Goal: Task Accomplishment & Management: Use online tool/utility

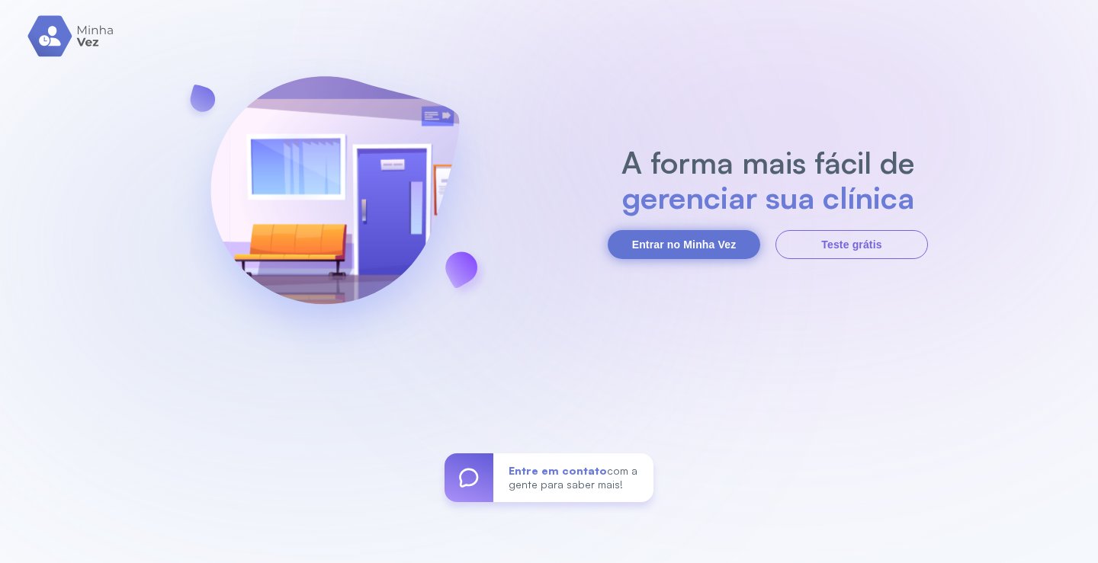
click at [677, 252] on button "Entrar no Minha Vez" at bounding box center [684, 244] width 152 height 29
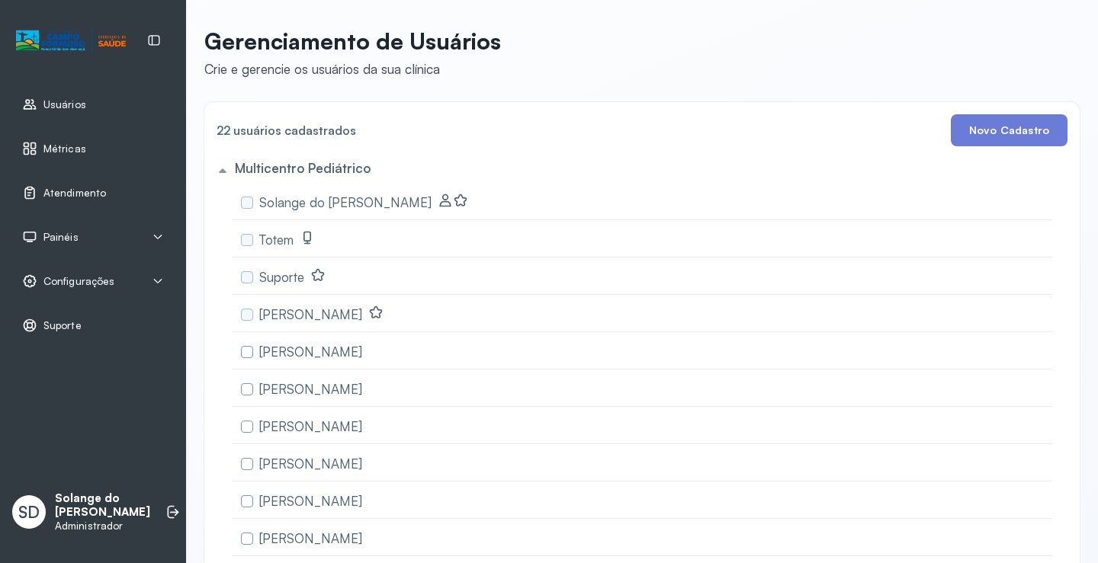
click at [62, 192] on span "Atendimento" at bounding box center [74, 193] width 63 height 13
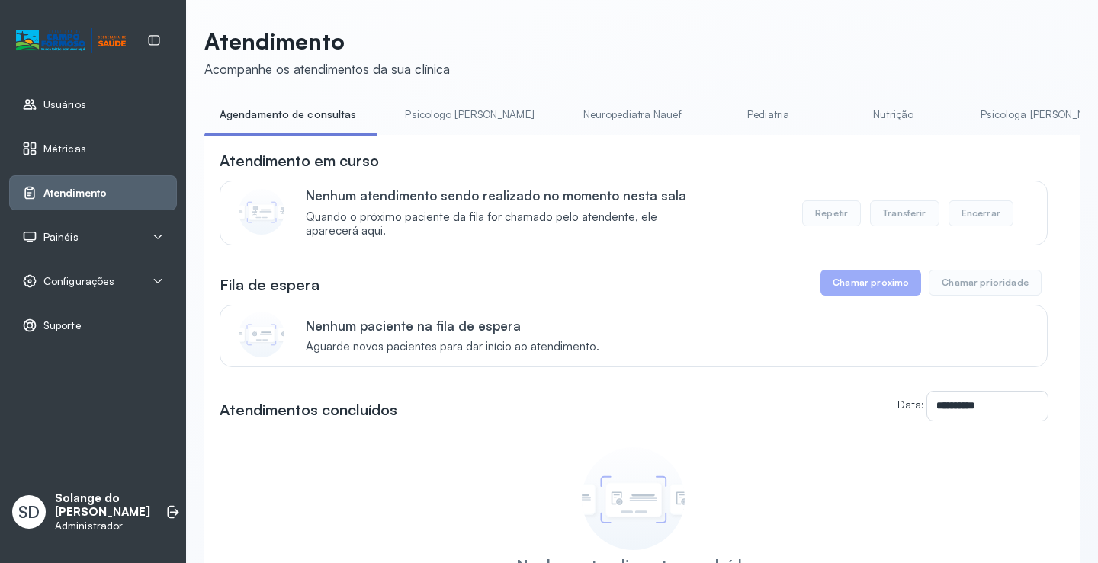
click at [840, 115] on link "Nutrição" at bounding box center [893, 114] width 107 height 25
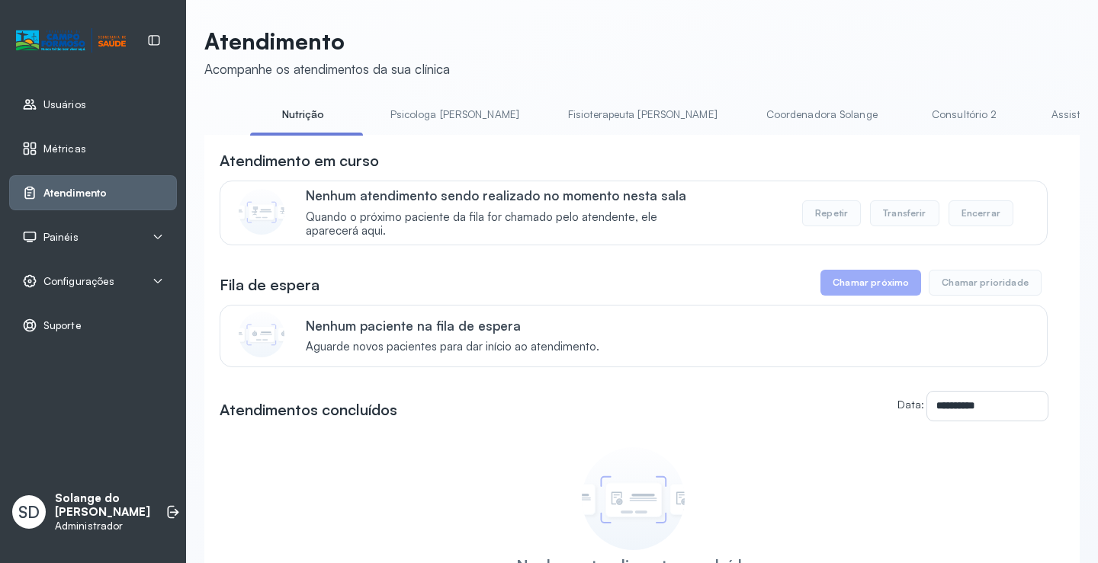
scroll to position [0, 640]
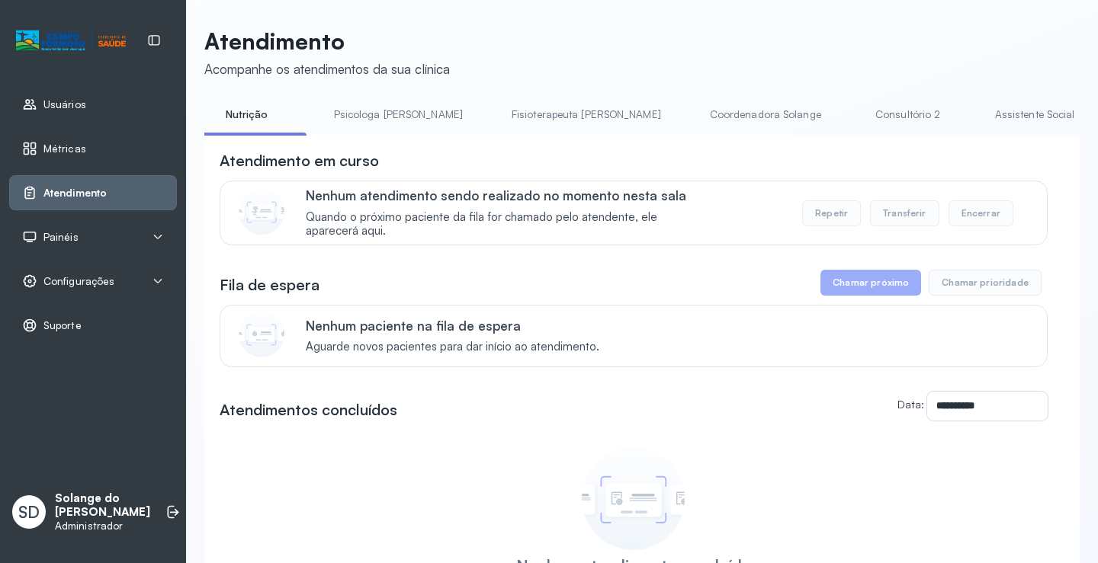
click at [695, 116] on link "Coordenadora Solange" at bounding box center [766, 114] width 142 height 25
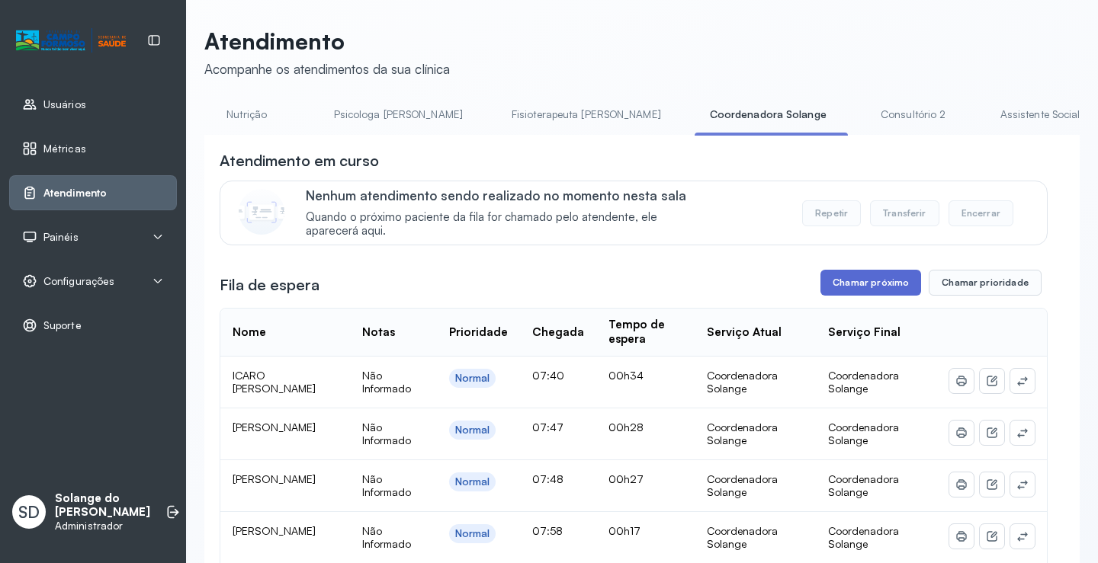
click at [855, 287] on button "Chamar próximo" at bounding box center [870, 283] width 101 height 26
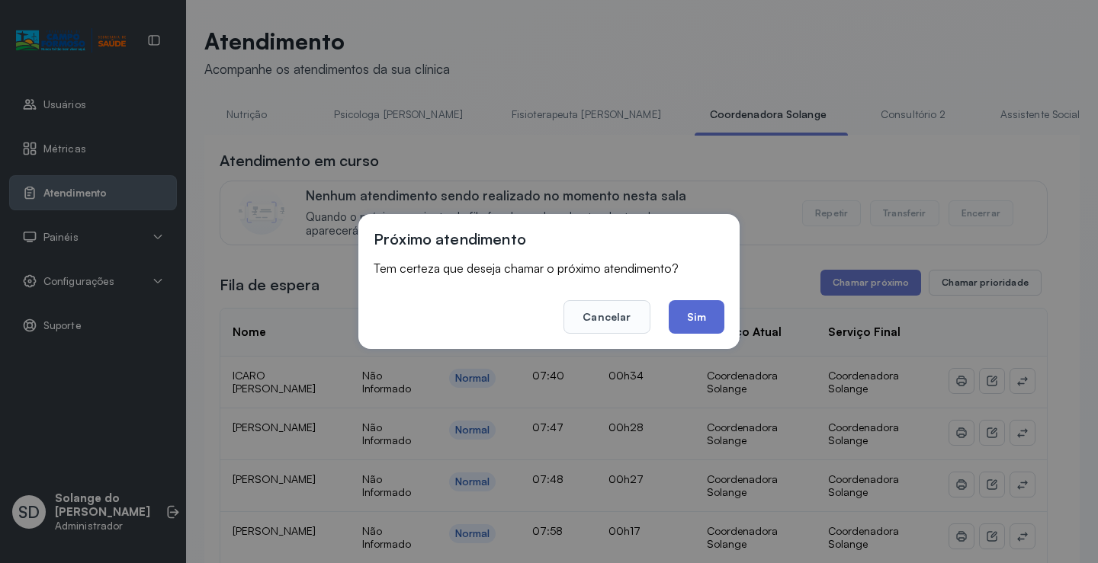
click at [695, 316] on button "Sim" at bounding box center [697, 317] width 56 height 34
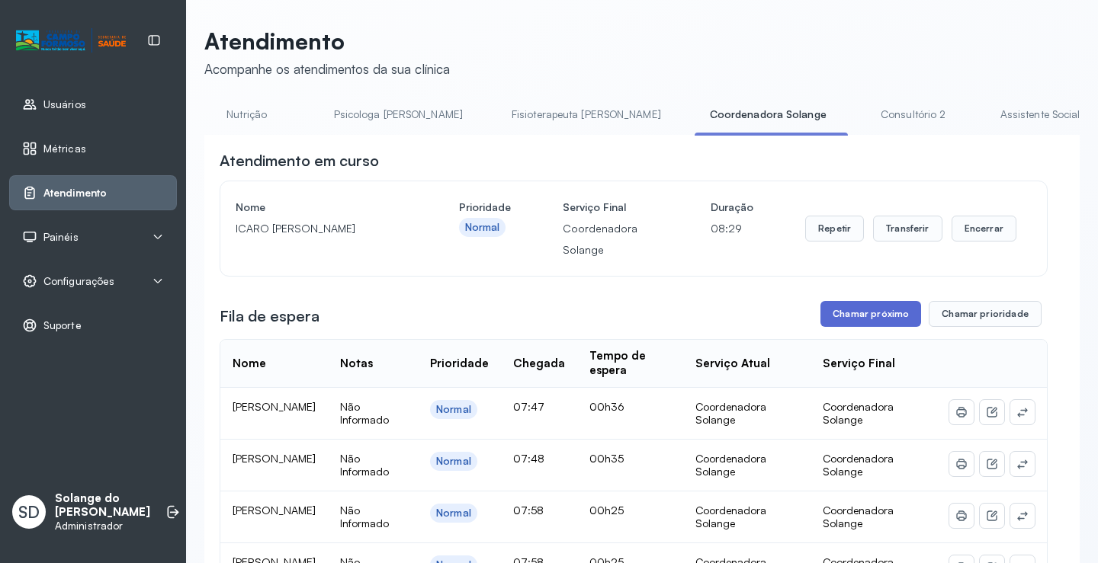
click at [872, 319] on button "Chamar próximo" at bounding box center [870, 314] width 101 height 26
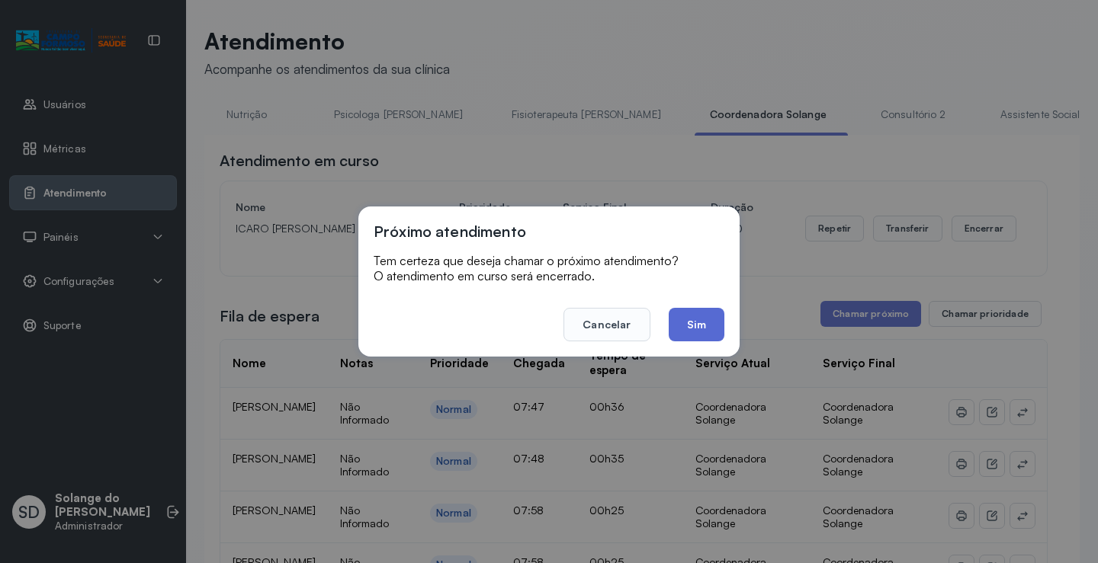
click at [702, 325] on button "Sim" at bounding box center [697, 325] width 56 height 34
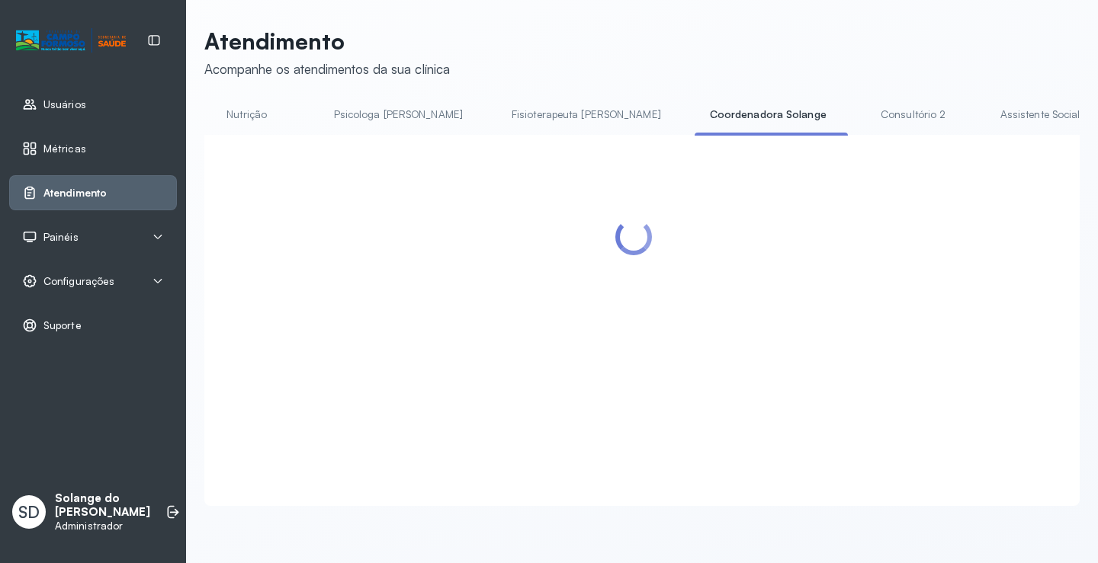
scroll to position [1, 0]
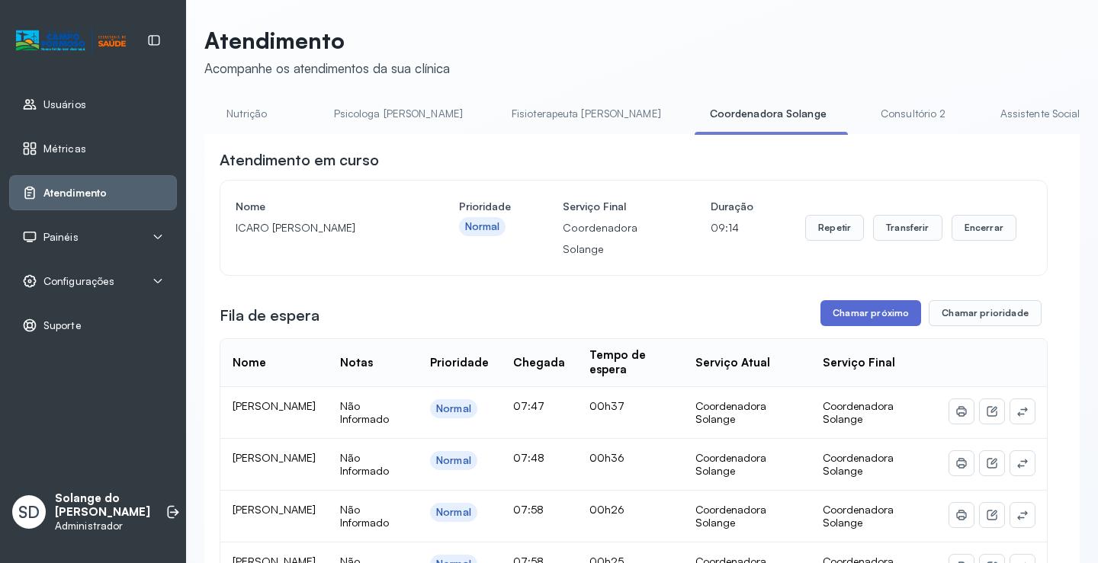
click at [842, 319] on button "Chamar próximo" at bounding box center [870, 313] width 101 height 26
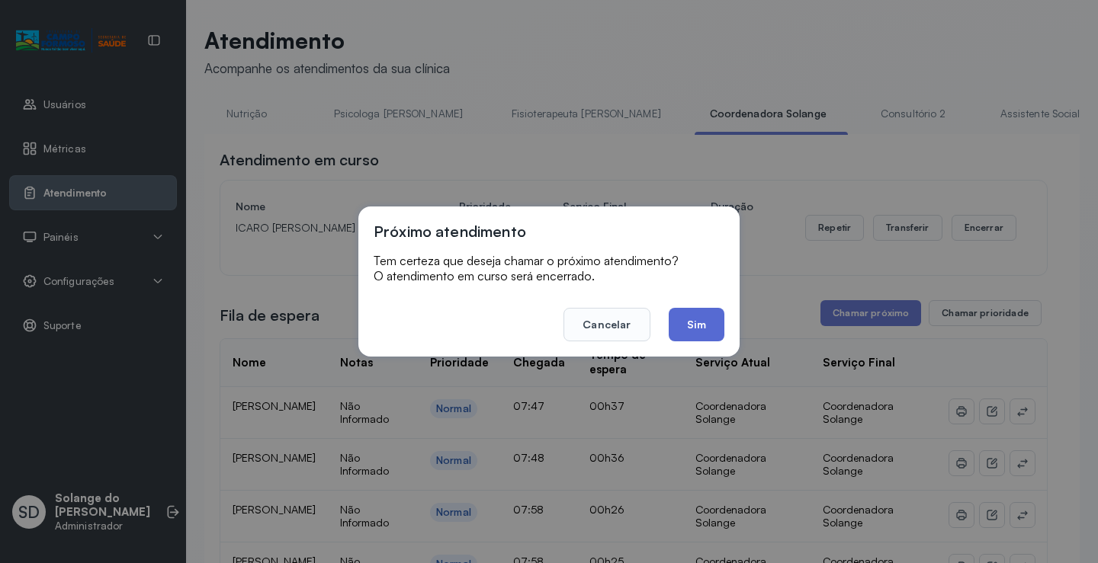
click at [699, 326] on button "Sim" at bounding box center [697, 325] width 56 height 34
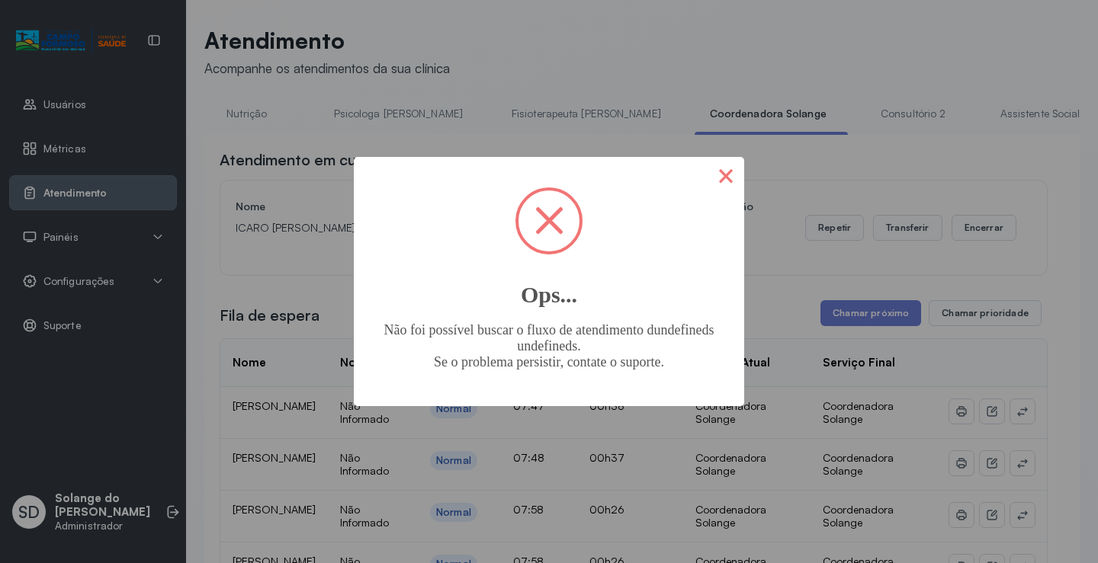
click at [726, 178] on button "×" at bounding box center [725, 175] width 37 height 37
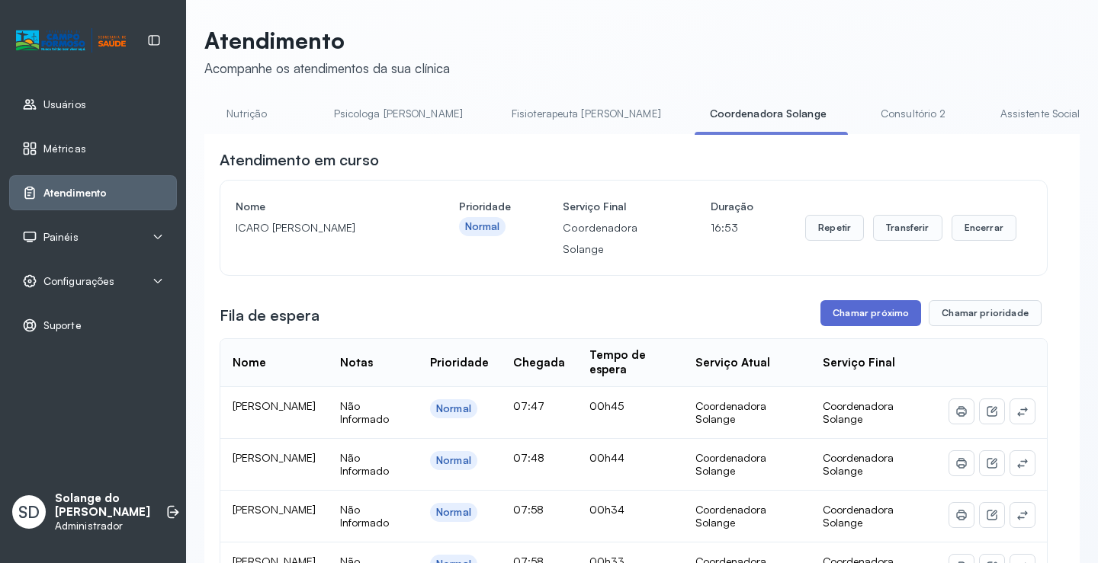
click at [846, 314] on button "Chamar próximo" at bounding box center [870, 313] width 101 height 26
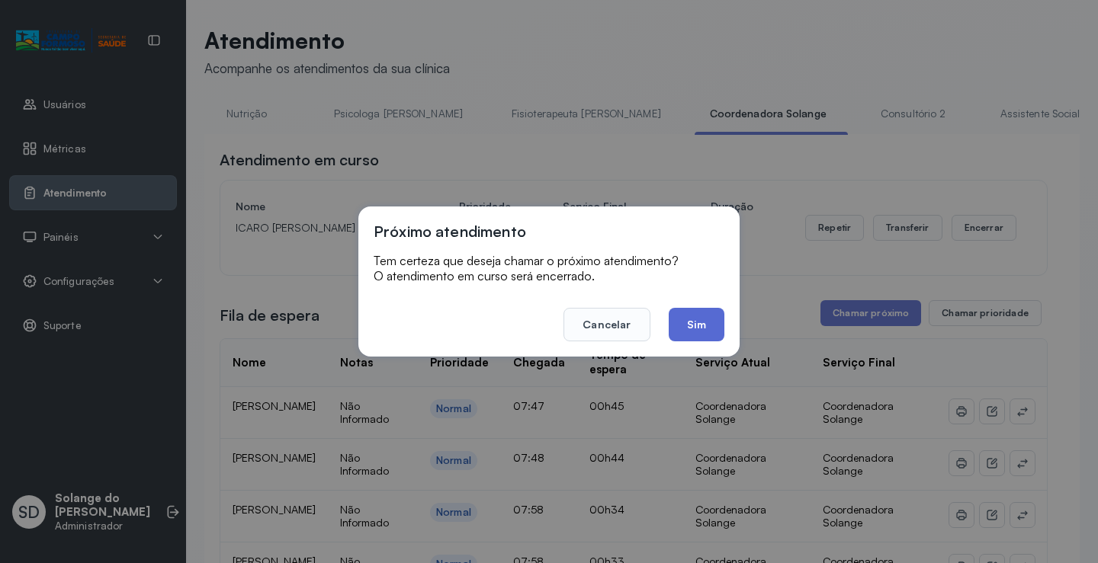
click at [696, 327] on button "Sim" at bounding box center [697, 325] width 56 height 34
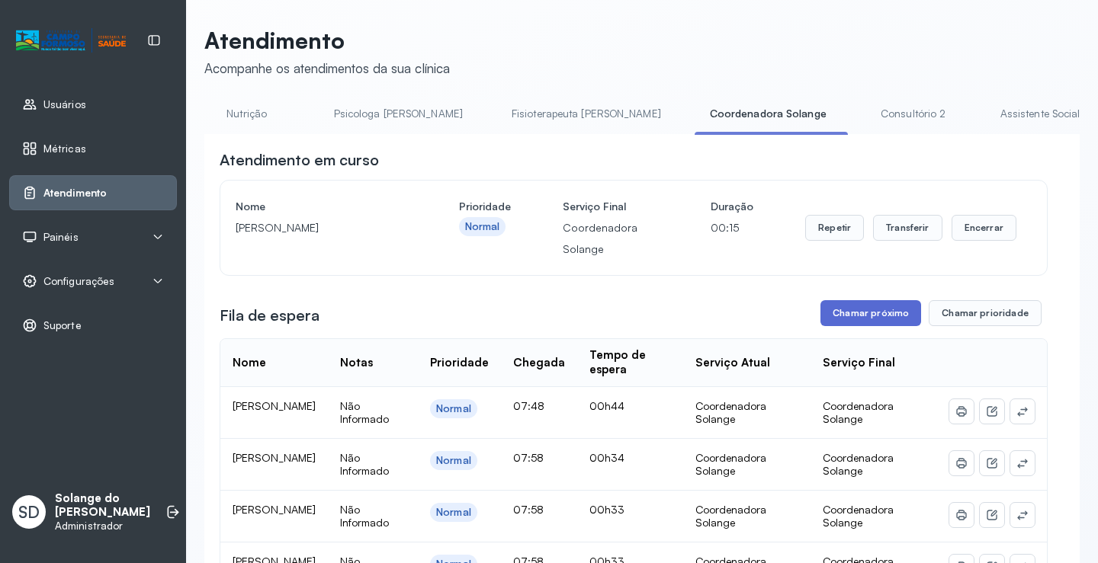
click at [871, 320] on button "Chamar próximo" at bounding box center [870, 313] width 101 height 26
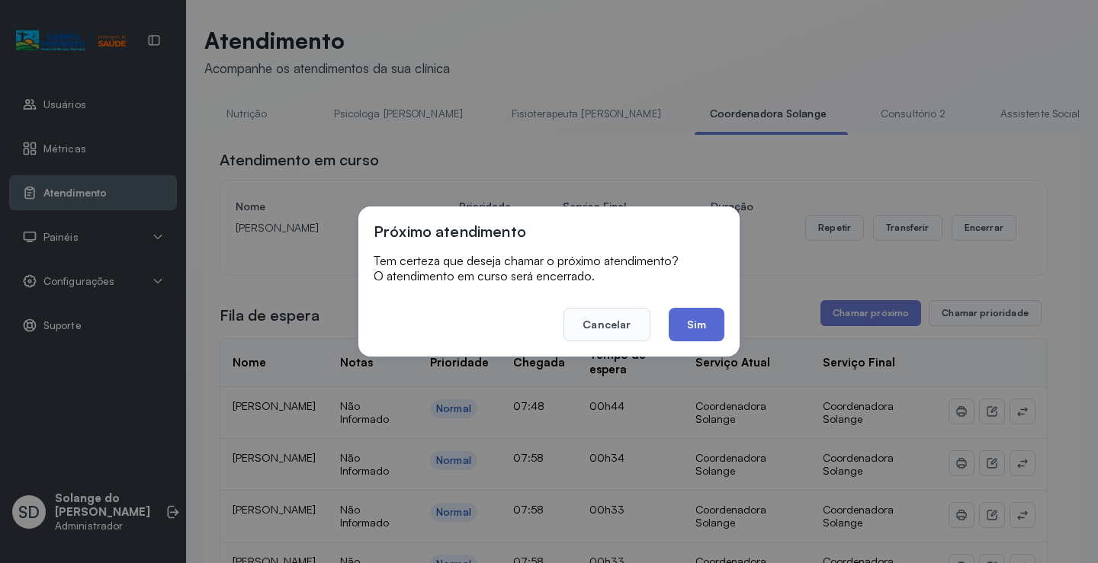
click at [687, 321] on button "Sim" at bounding box center [697, 325] width 56 height 34
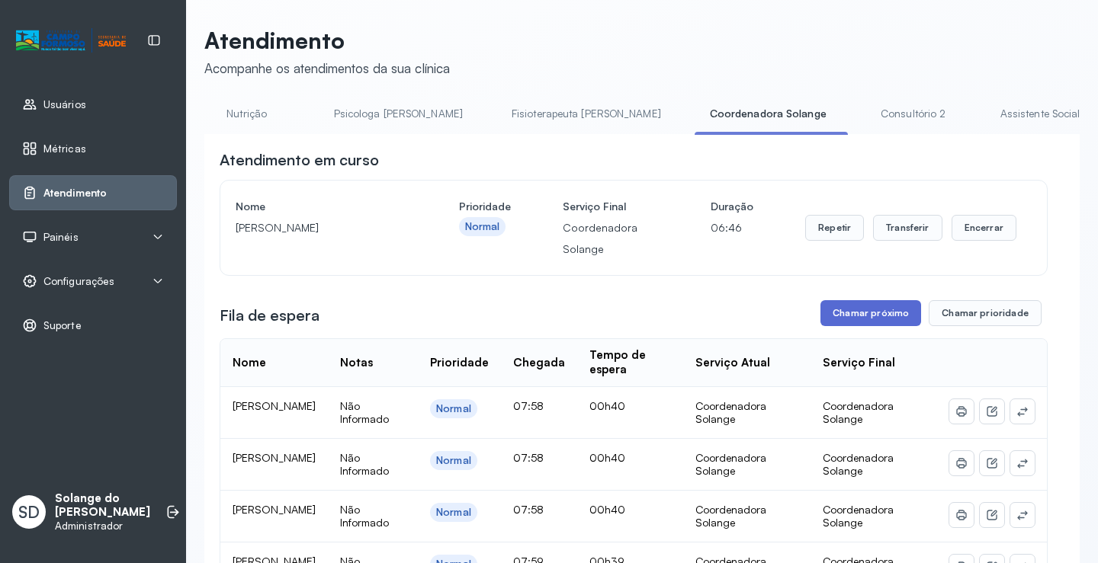
click at [850, 316] on button "Chamar próximo" at bounding box center [870, 313] width 101 height 26
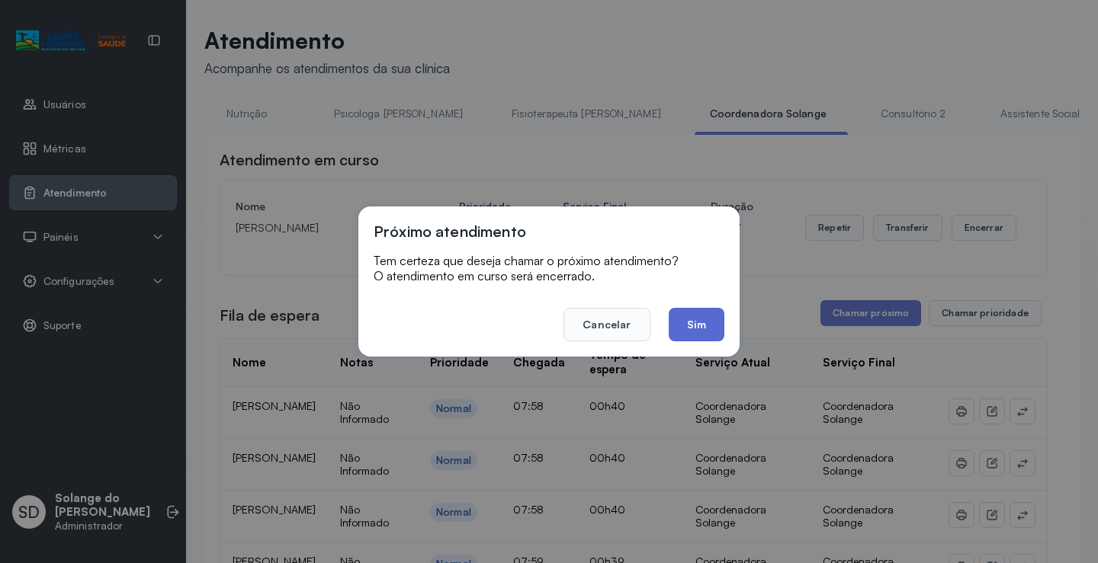
click at [693, 322] on button "Sim" at bounding box center [697, 325] width 56 height 34
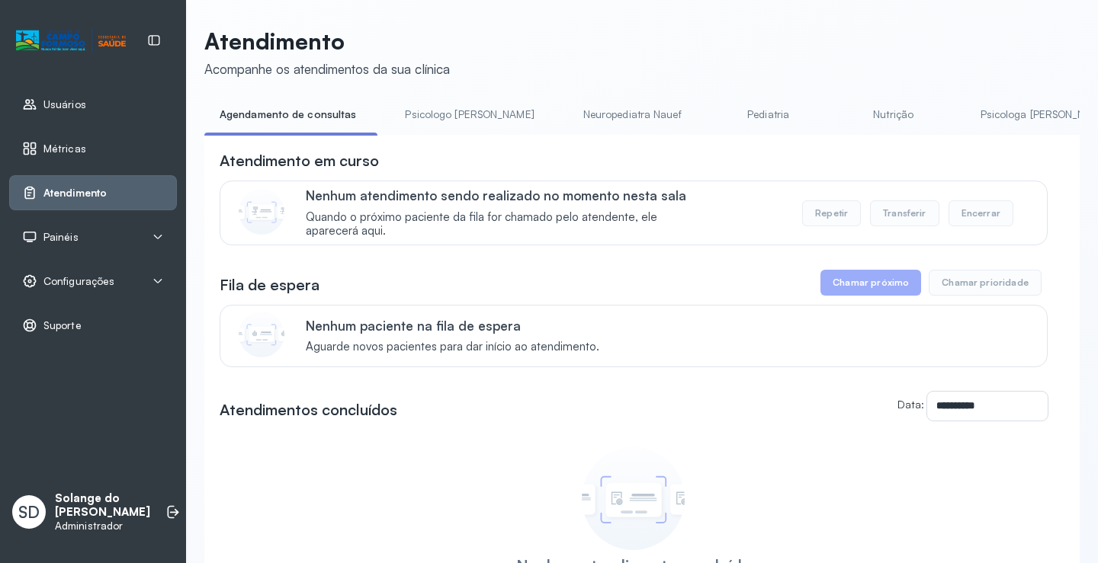
click at [840, 111] on link "Nutrição" at bounding box center [893, 114] width 107 height 25
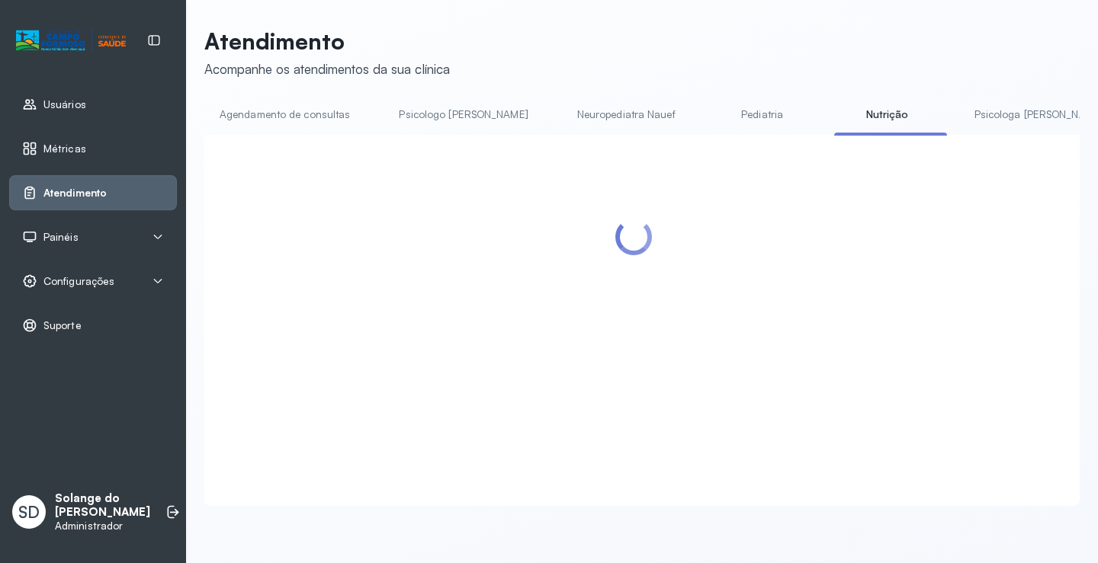
click at [959, 112] on link "Psicologa [PERSON_NAME]" at bounding box center [1038, 114] width 159 height 25
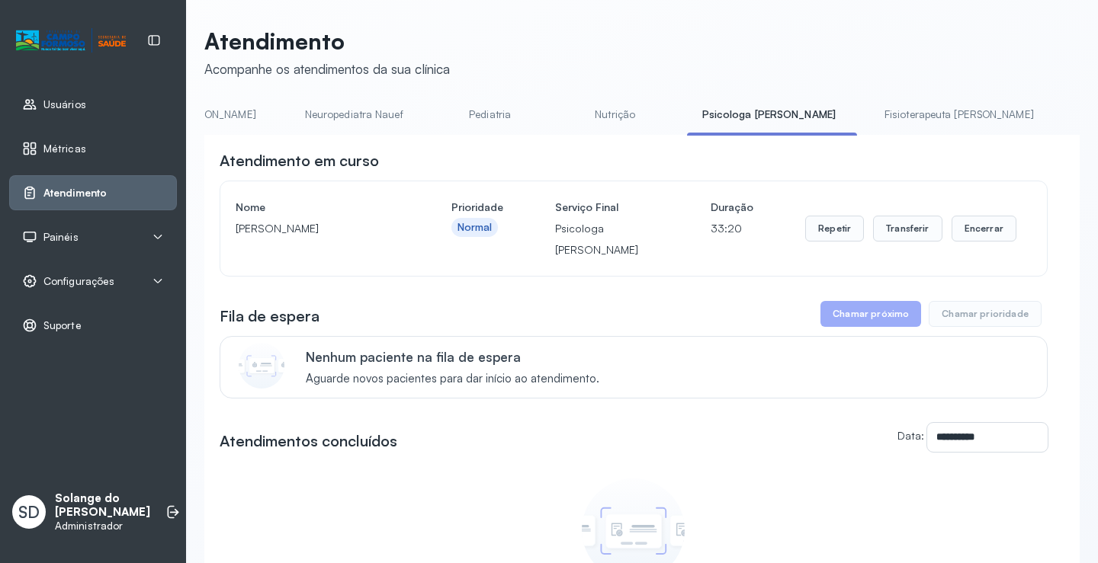
scroll to position [0, 305]
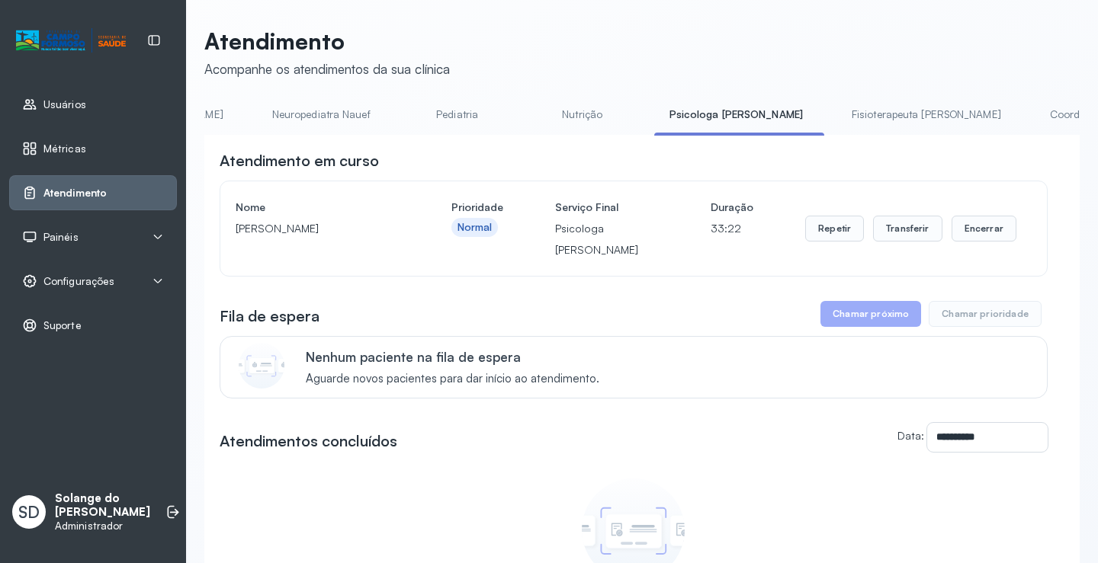
click at [1035, 118] on link "Coordenadora Solange" at bounding box center [1106, 114] width 142 height 25
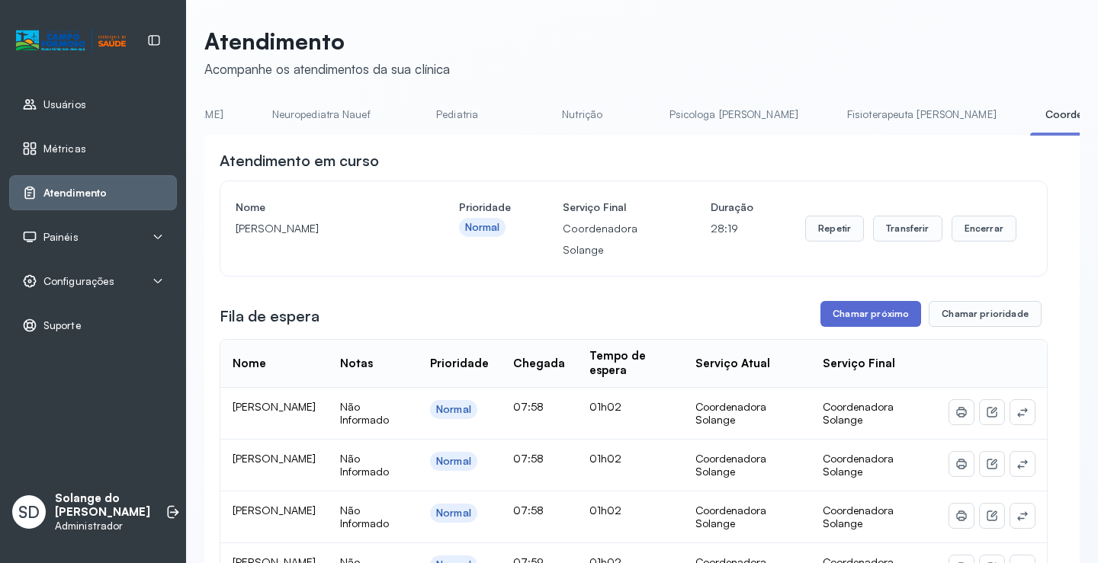
click at [861, 315] on button "Chamar próximo" at bounding box center [870, 314] width 101 height 26
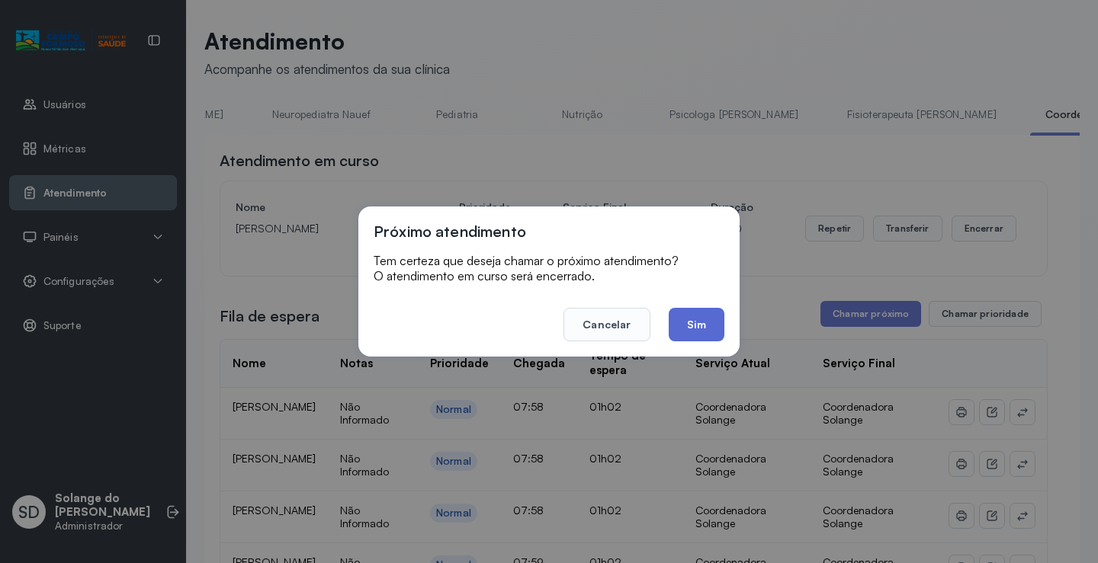
click at [692, 320] on button "Sim" at bounding box center [697, 325] width 56 height 34
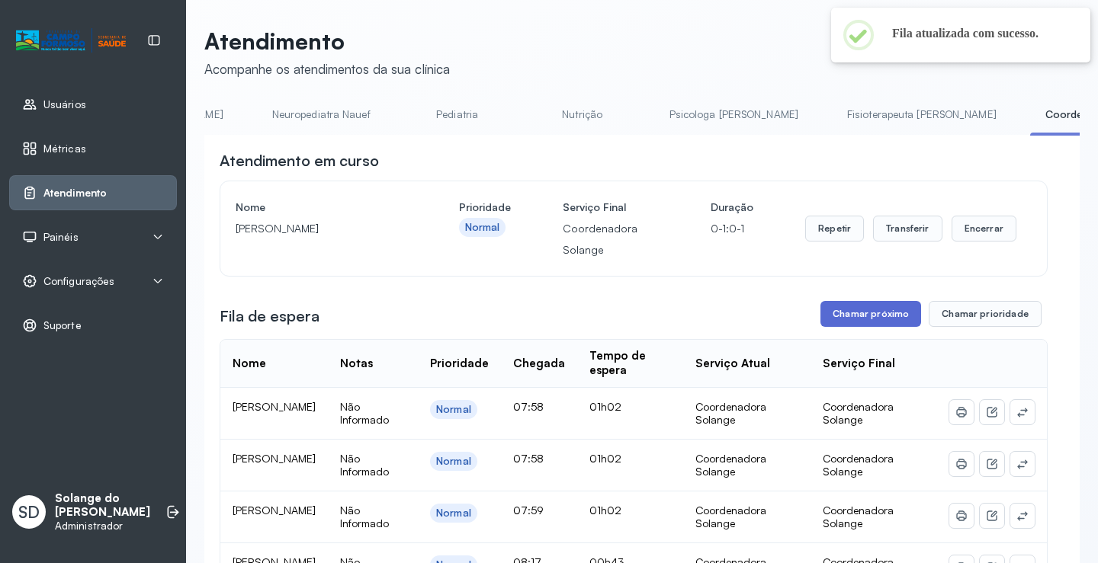
click at [859, 321] on button "Chamar próximo" at bounding box center [870, 314] width 101 height 26
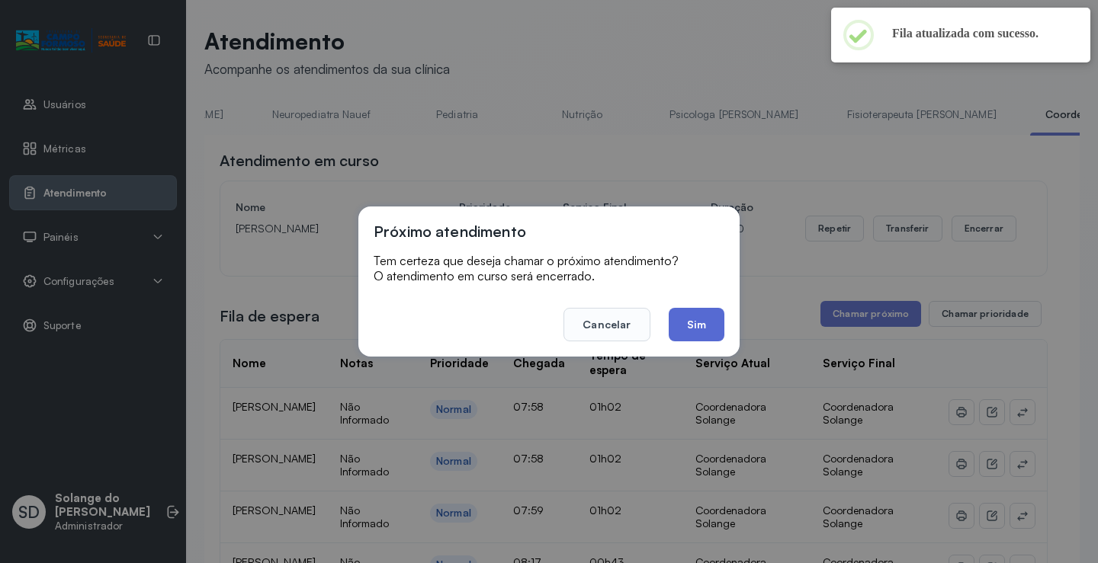
click at [691, 325] on button "Sim" at bounding box center [697, 325] width 56 height 34
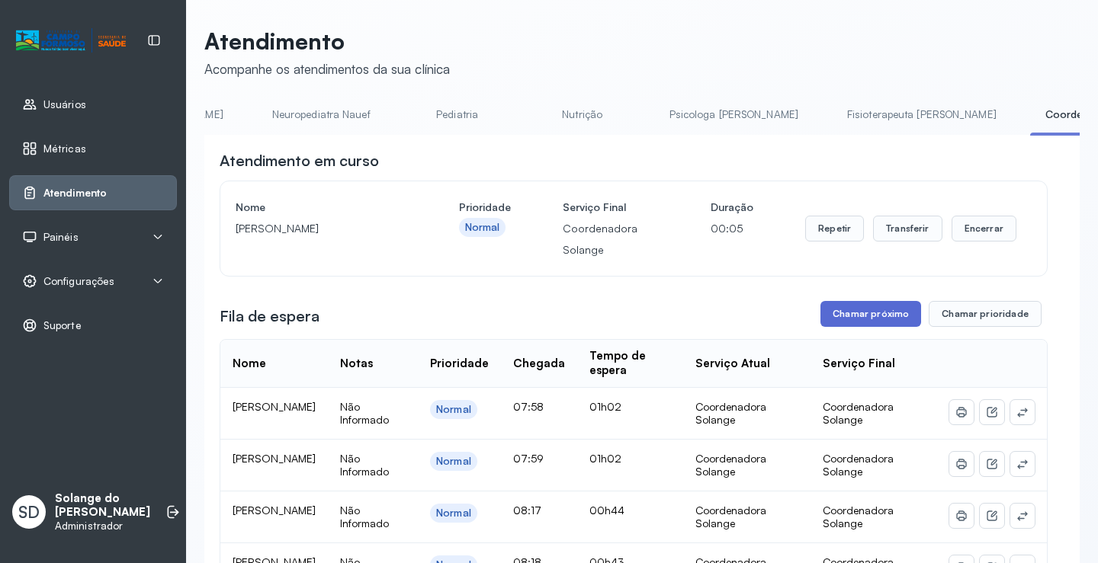
click at [855, 313] on button "Chamar próximo" at bounding box center [870, 314] width 101 height 26
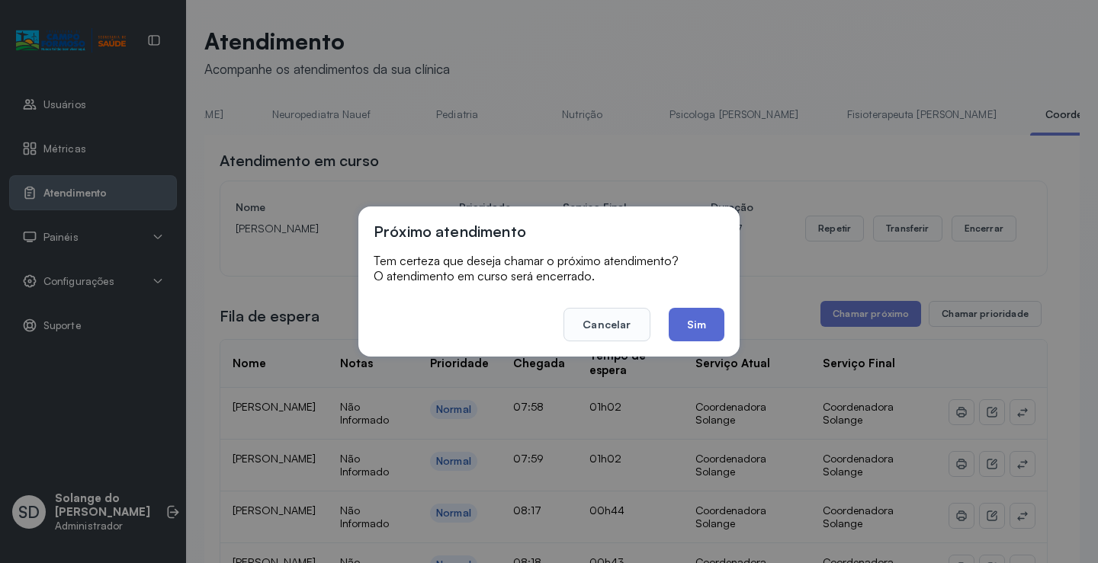
click at [693, 321] on button "Sim" at bounding box center [697, 325] width 56 height 34
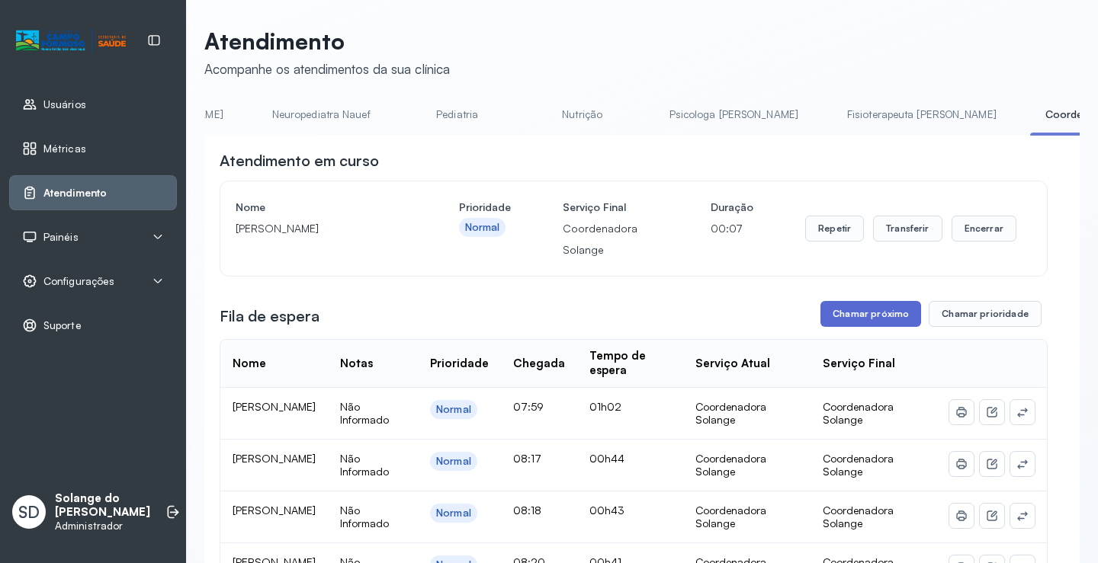
click at [848, 320] on button "Chamar próximo" at bounding box center [870, 314] width 101 height 26
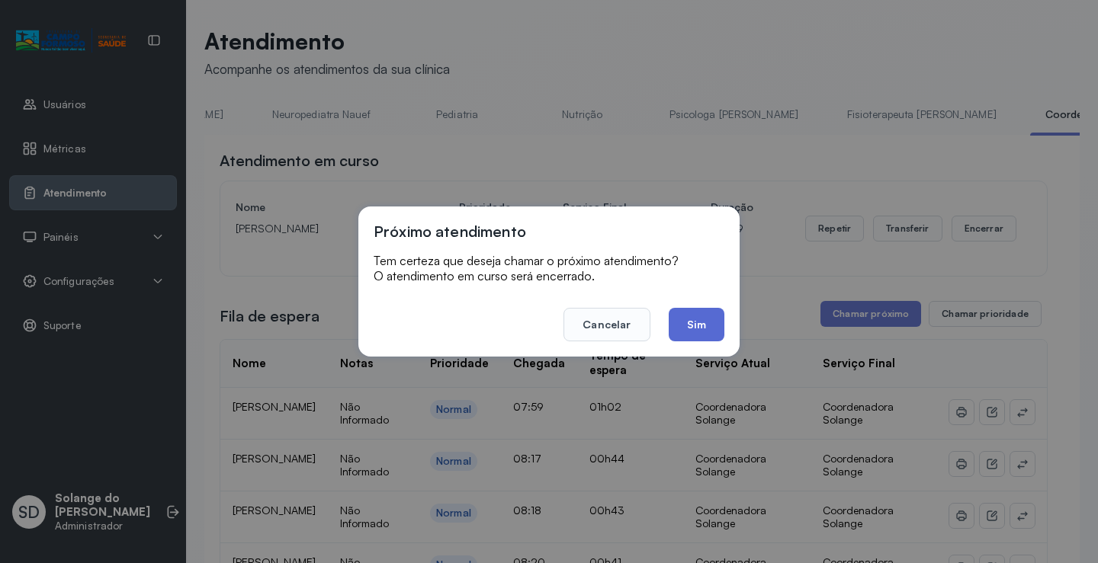
click at [694, 328] on button "Sim" at bounding box center [697, 325] width 56 height 34
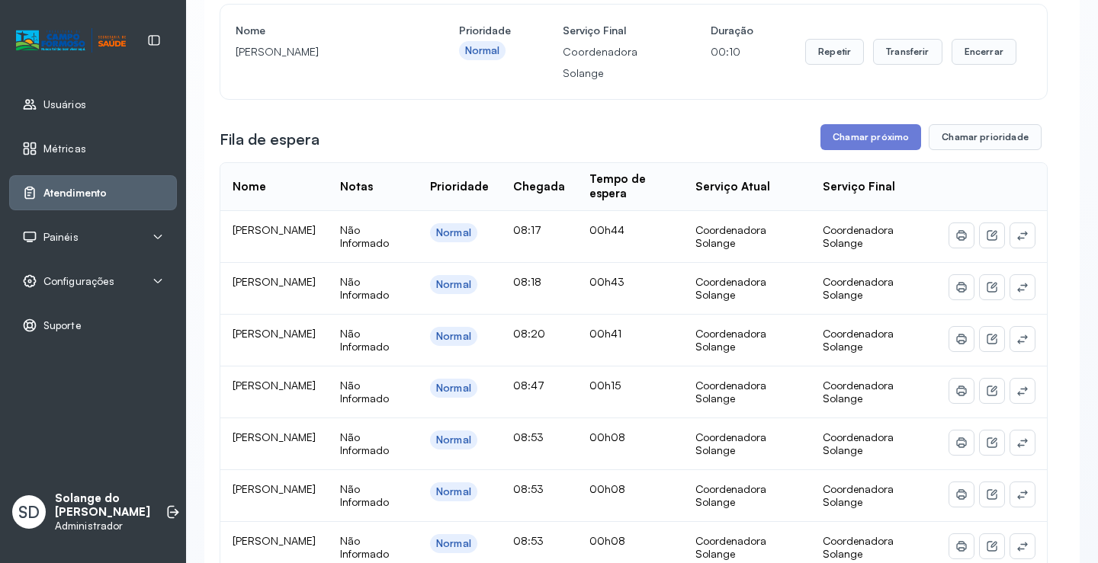
scroll to position [152, 0]
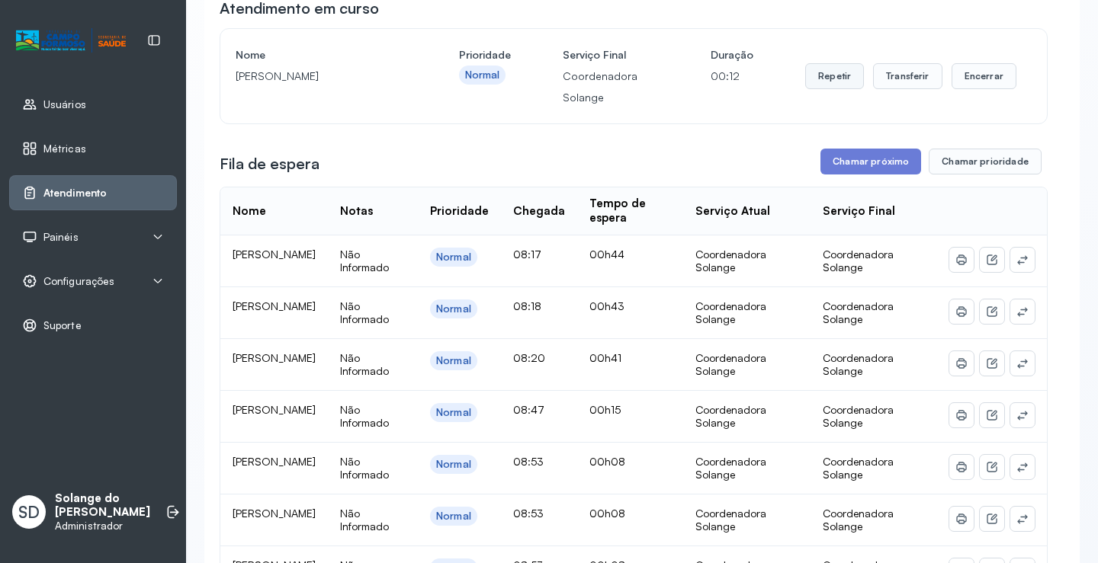
click at [829, 79] on button "Repetir" at bounding box center [834, 76] width 59 height 26
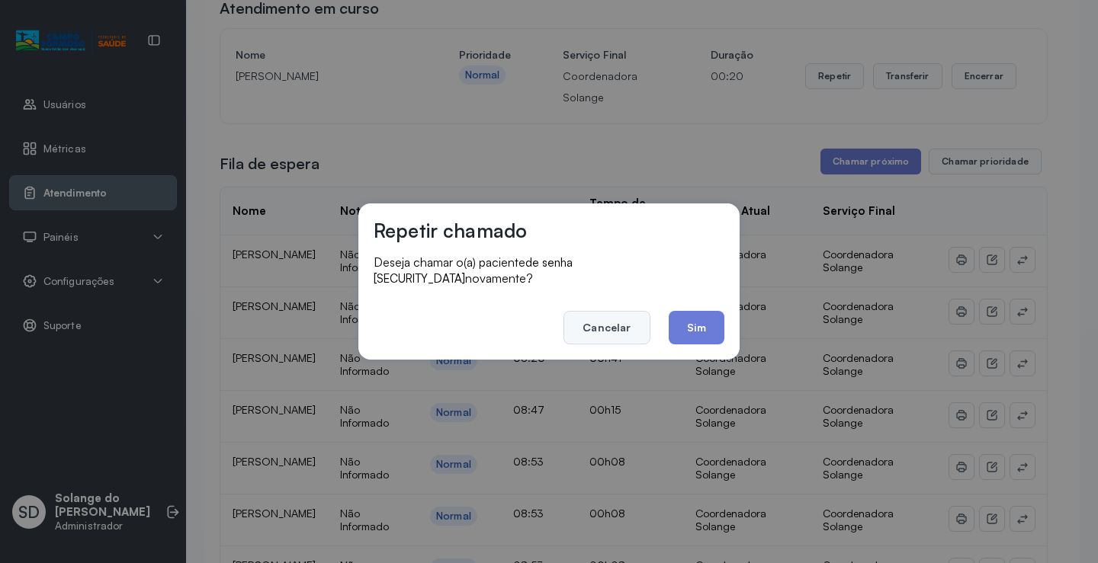
click at [618, 325] on button "Cancelar" at bounding box center [606, 328] width 86 height 34
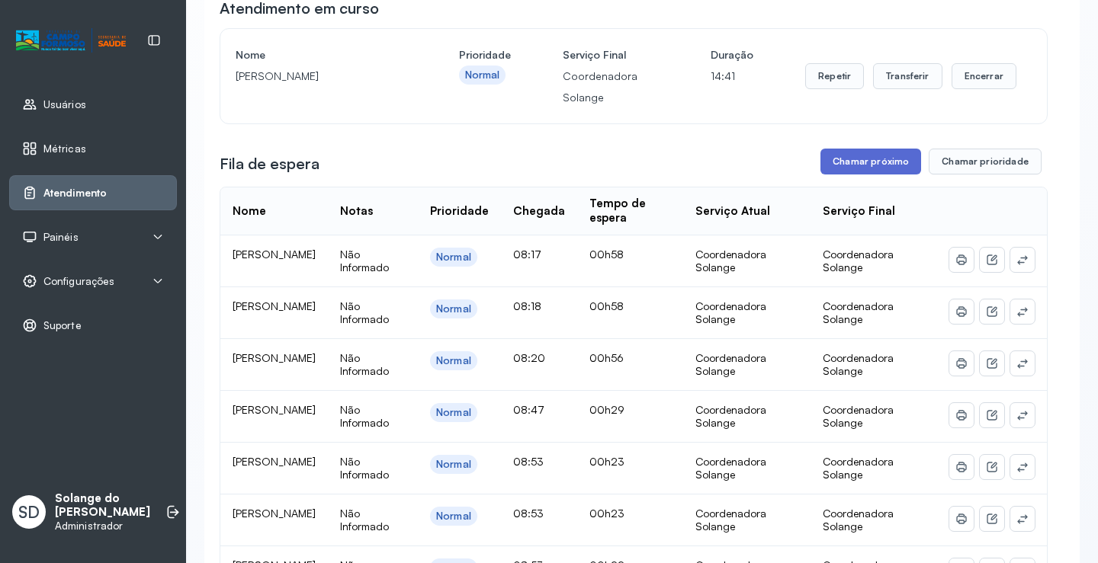
click at [851, 164] on button "Chamar próximo" at bounding box center [870, 162] width 101 height 26
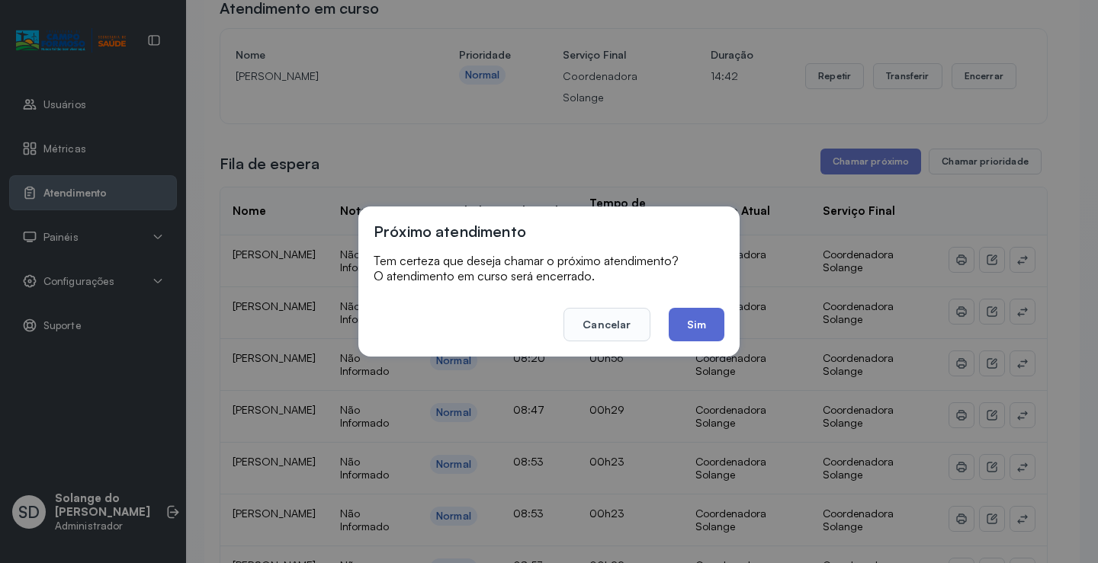
click at [695, 330] on button "Sim" at bounding box center [697, 325] width 56 height 34
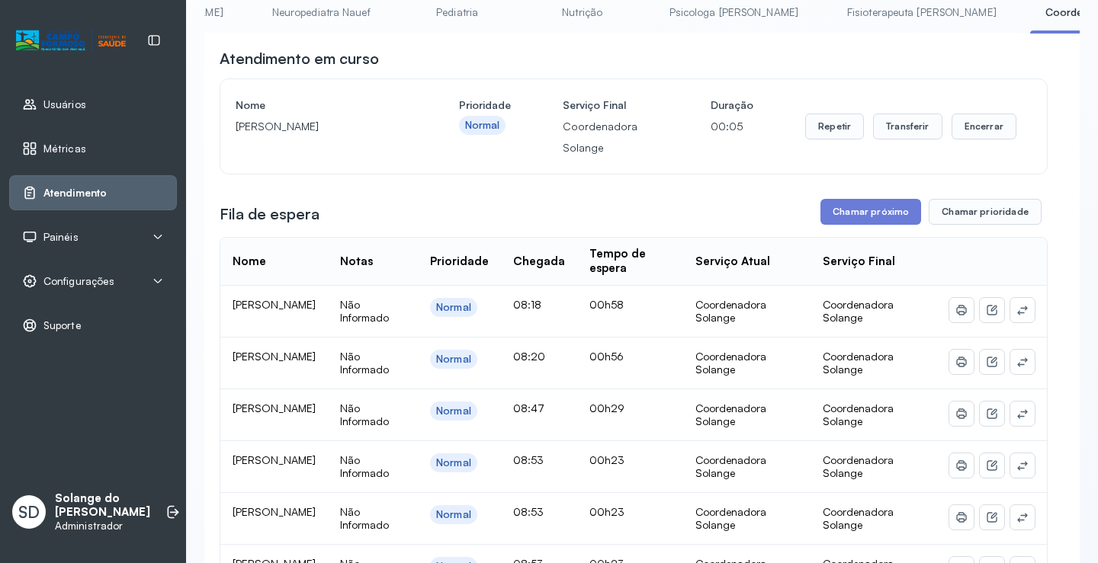
scroll to position [76, 0]
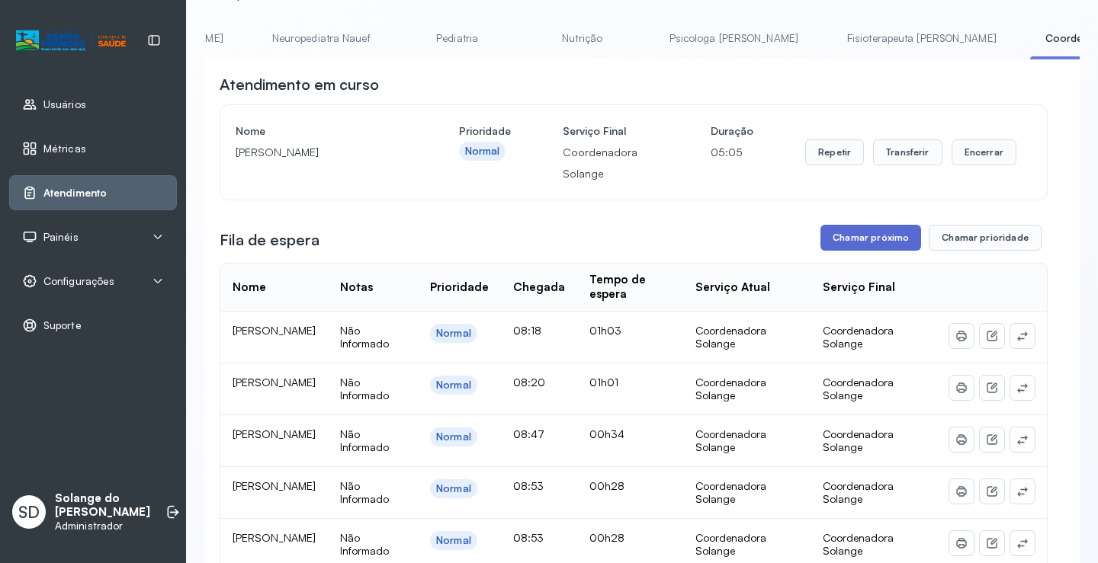
click at [869, 240] on button "Chamar próximo" at bounding box center [870, 238] width 101 height 26
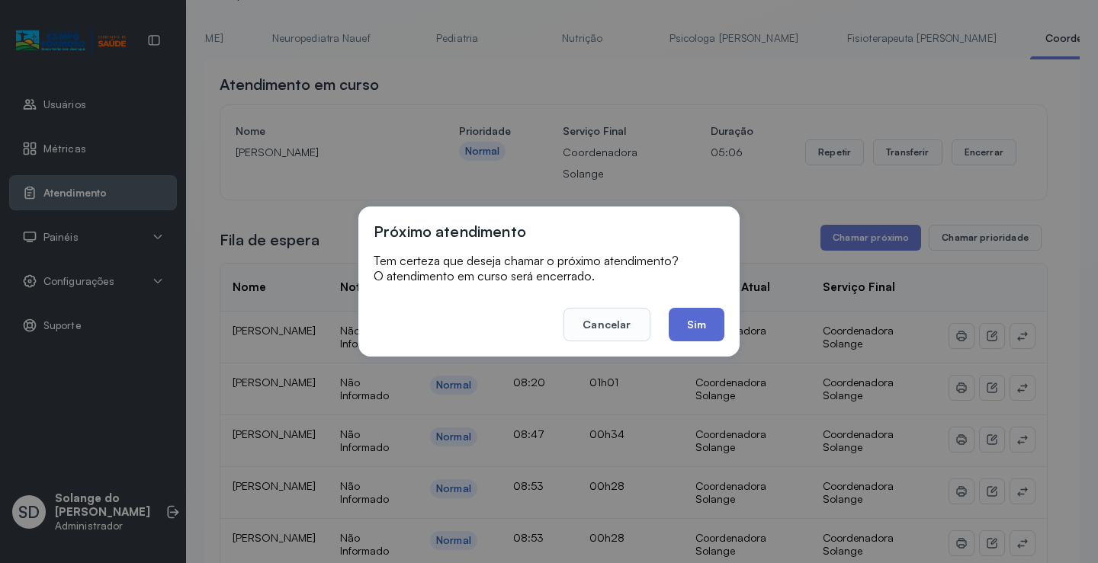
click at [704, 326] on button "Sim" at bounding box center [697, 325] width 56 height 34
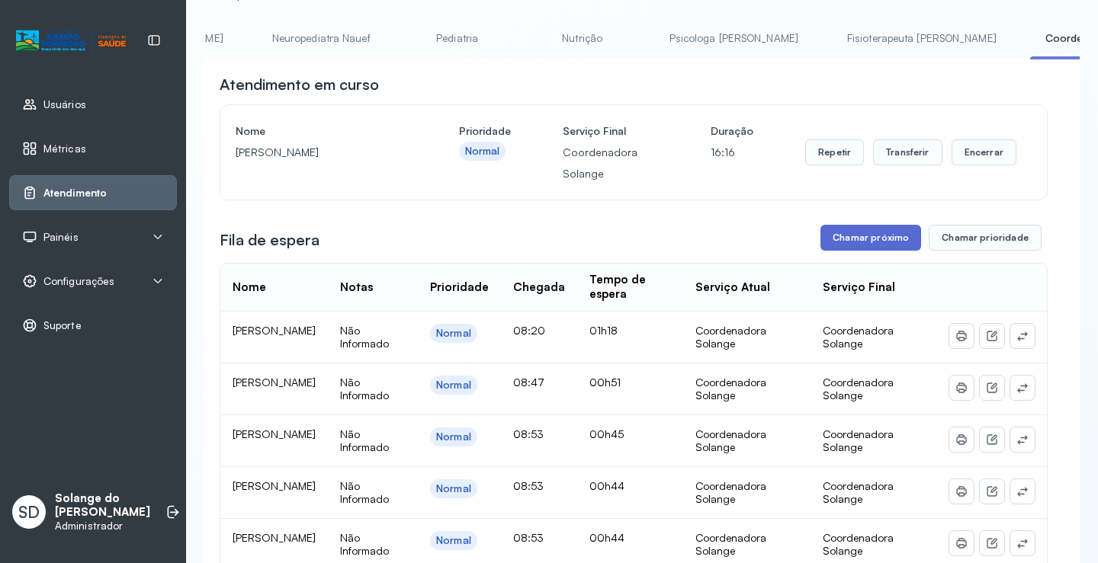
click at [839, 245] on button "Chamar próximo" at bounding box center [870, 238] width 101 height 26
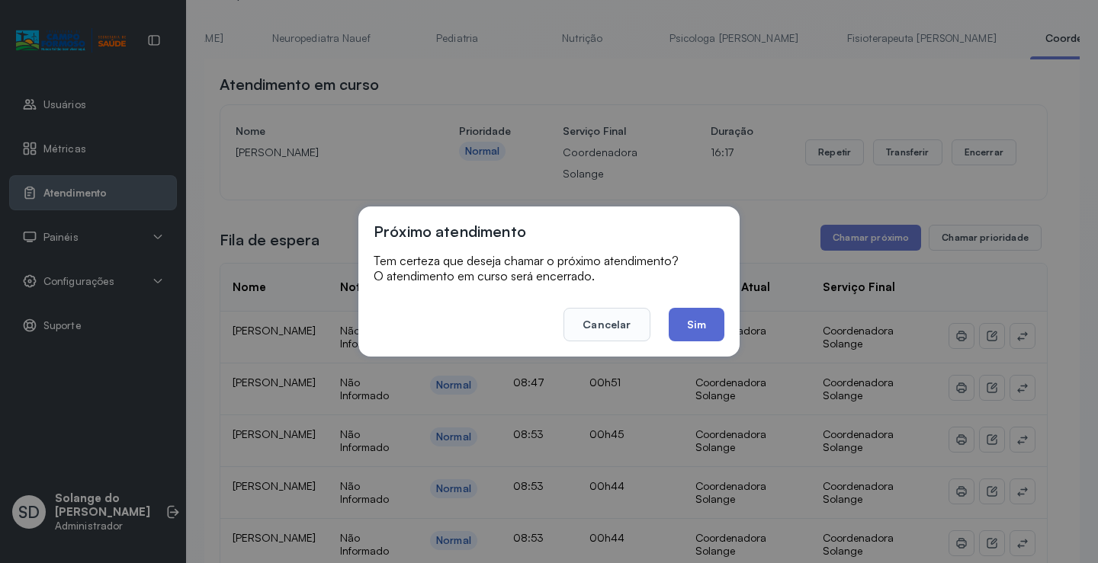
click at [699, 332] on button "Sim" at bounding box center [697, 325] width 56 height 34
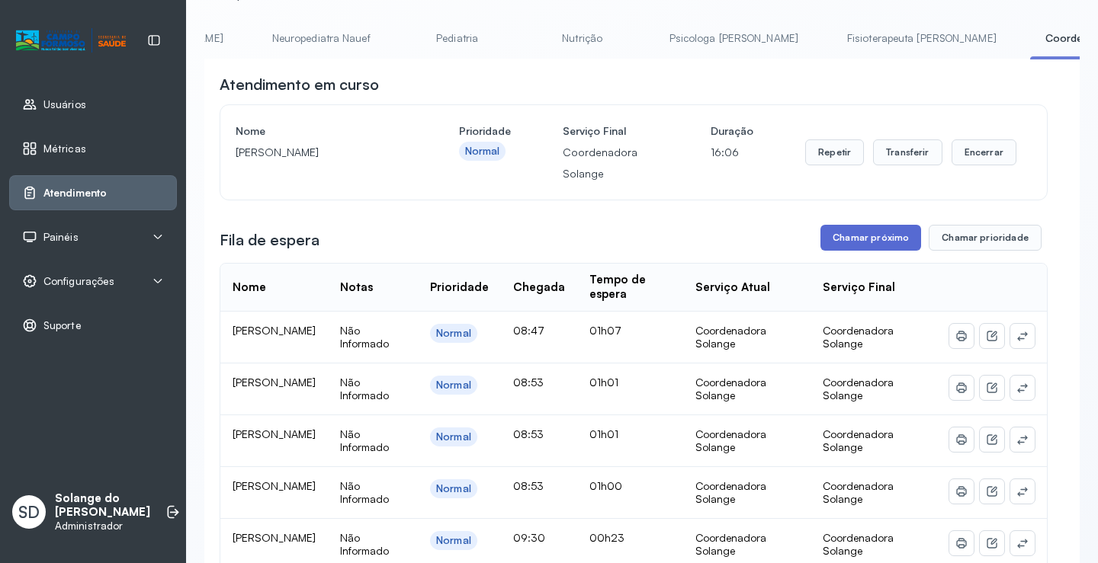
click at [870, 246] on button "Chamar próximo" at bounding box center [870, 238] width 101 height 26
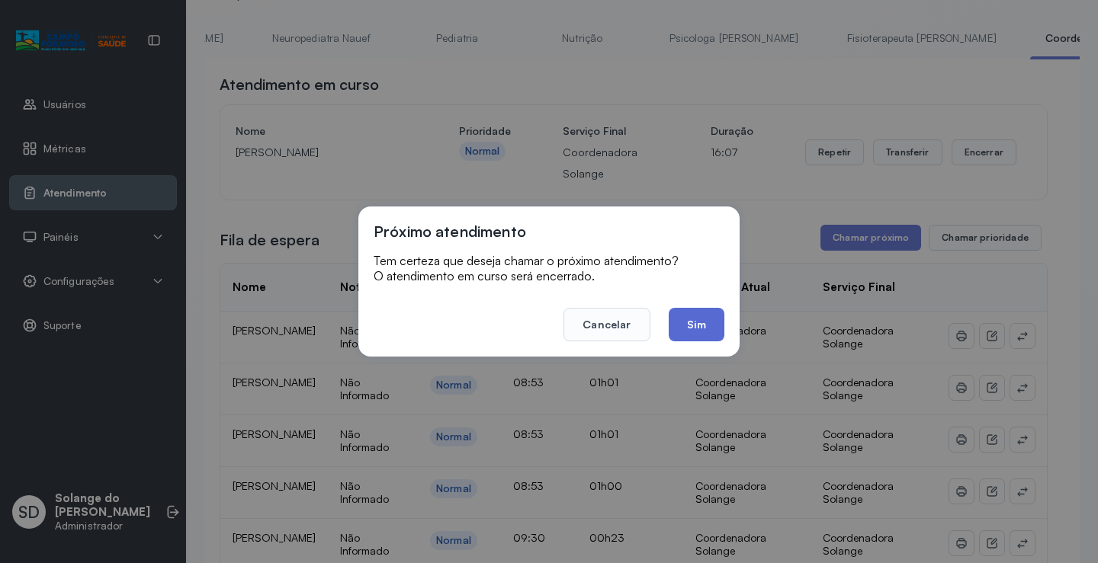
click at [698, 329] on button "Sim" at bounding box center [697, 325] width 56 height 34
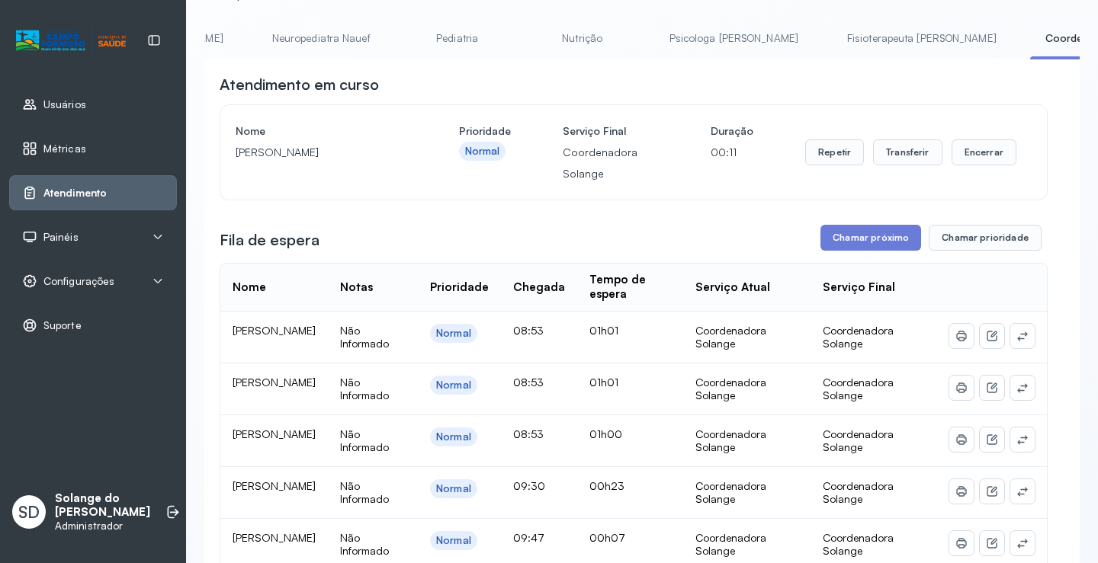
drag, startPoint x: 237, startPoint y: 158, endPoint x: 301, endPoint y: 180, distance: 67.7
click at [301, 163] on p "[PERSON_NAME]" at bounding box center [322, 152] width 172 height 21
copy p "[PERSON_NAME]"
click at [843, 241] on button "Chamar próximo" at bounding box center [870, 238] width 101 height 26
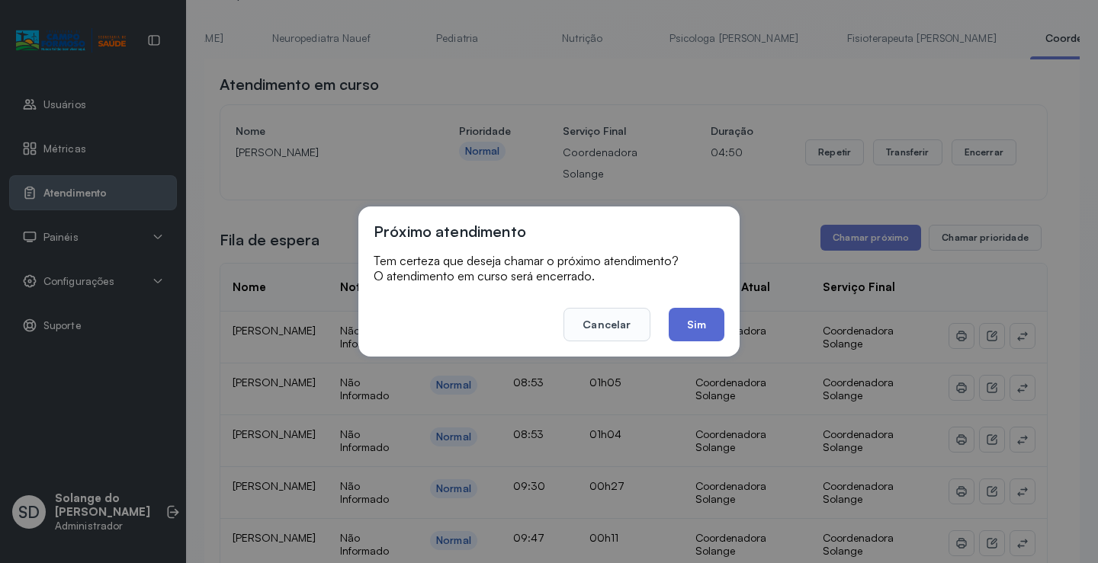
click at [706, 324] on button "Sim" at bounding box center [697, 325] width 56 height 34
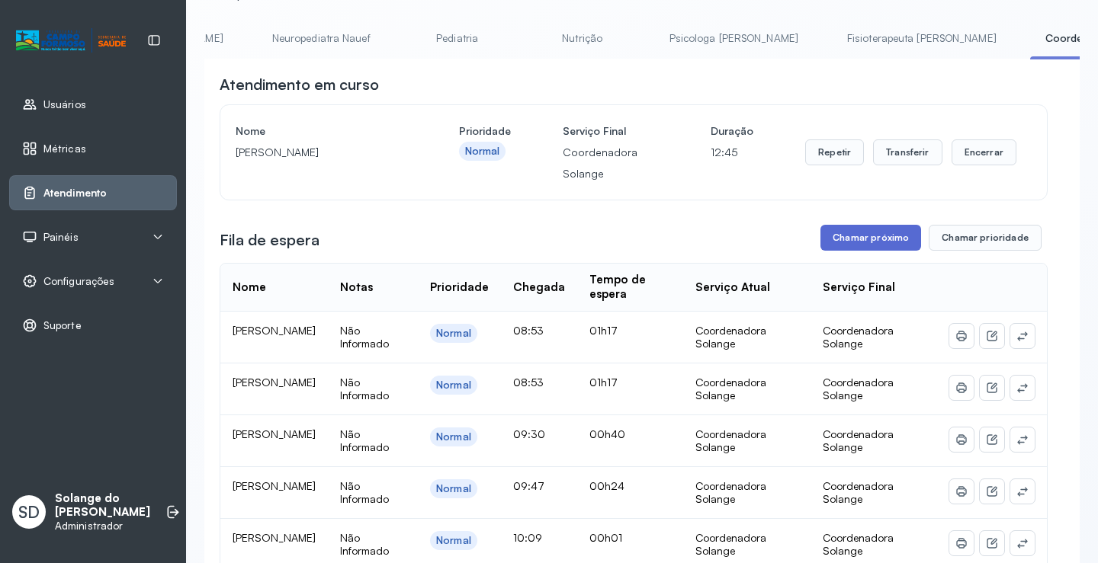
click at [878, 242] on button "Chamar próximo" at bounding box center [870, 238] width 101 height 26
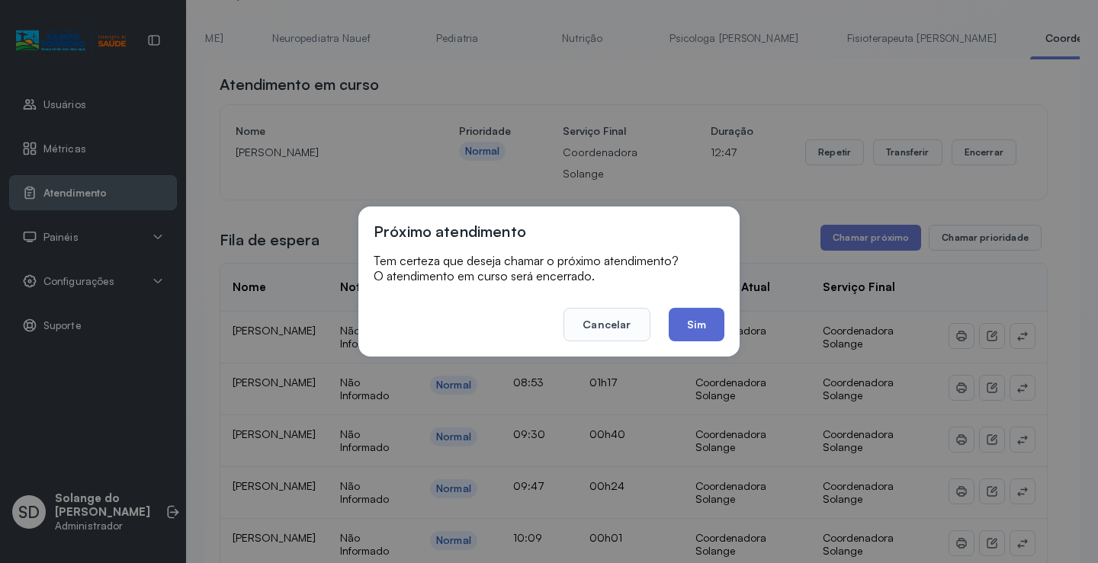
click at [693, 321] on button "Sim" at bounding box center [697, 325] width 56 height 34
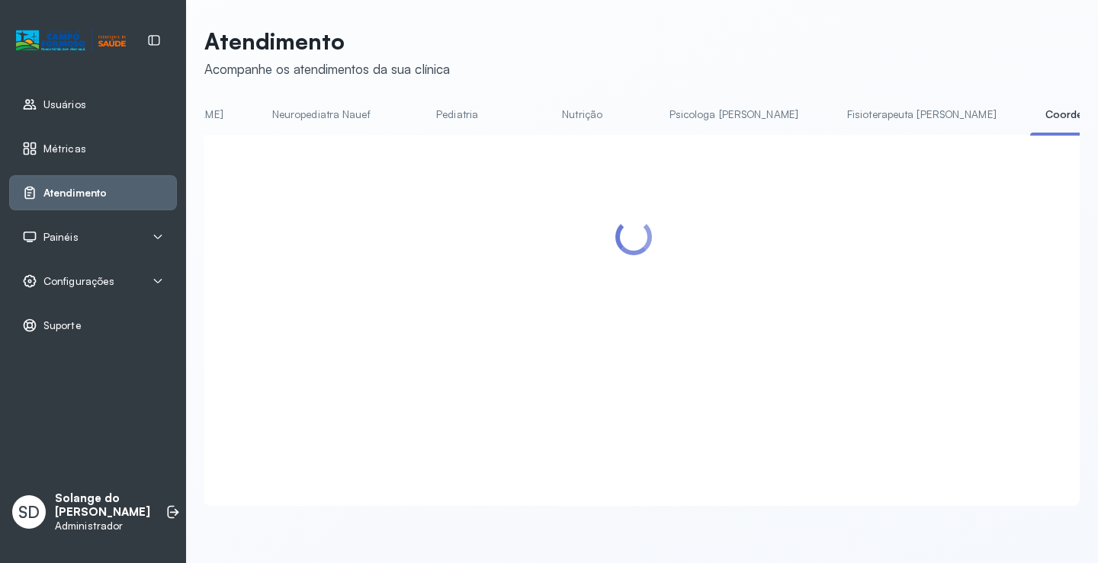
scroll to position [1, 0]
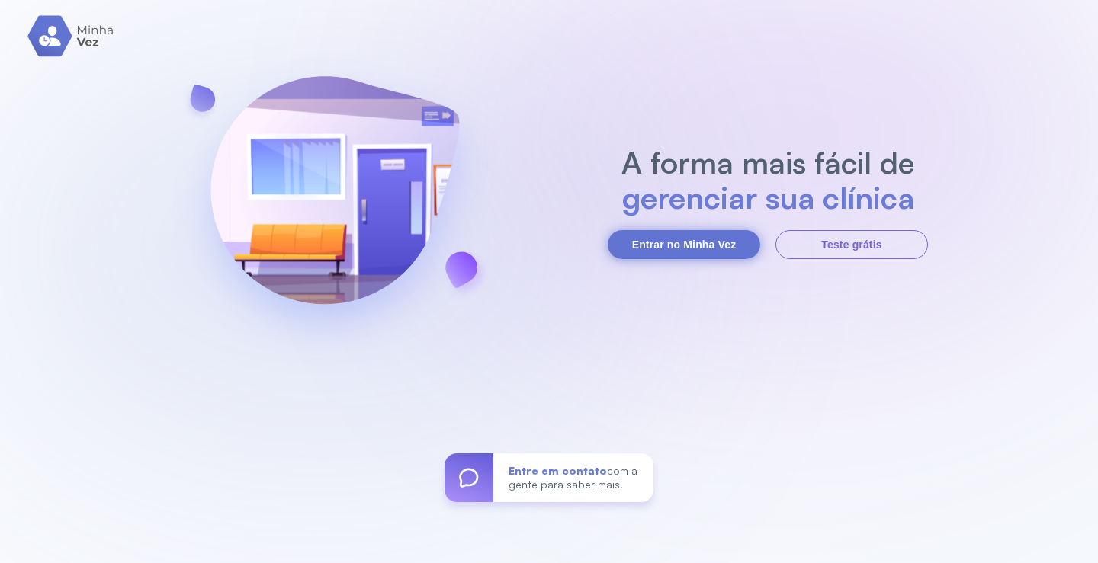
click at [724, 245] on button "Entrar no Minha Vez" at bounding box center [684, 244] width 152 height 29
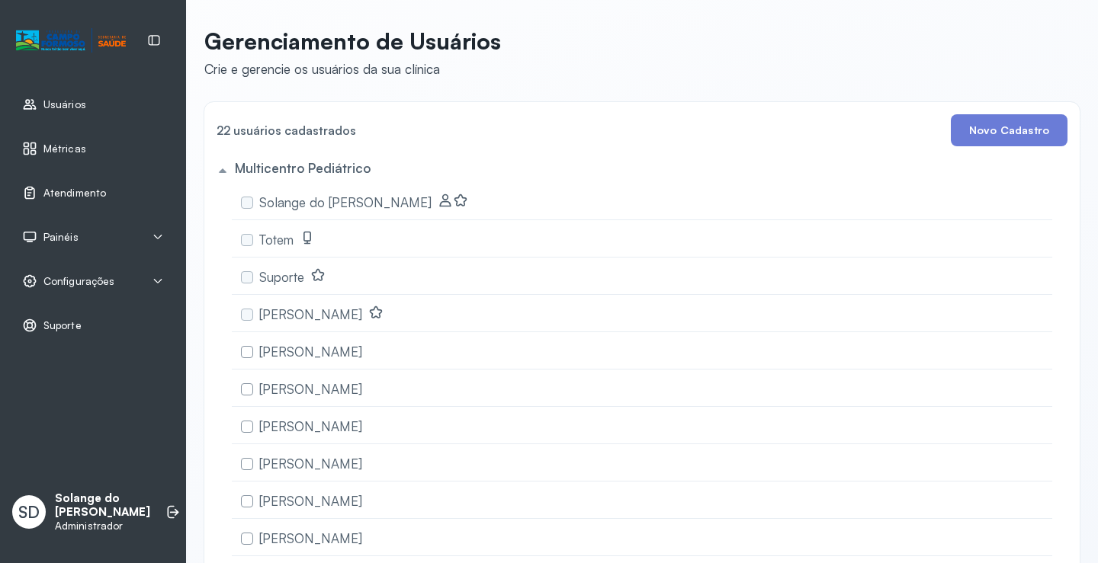
click at [89, 185] on div "Atendimento" at bounding box center [93, 192] width 168 height 35
click at [104, 198] on span "Atendimento" at bounding box center [74, 193] width 63 height 13
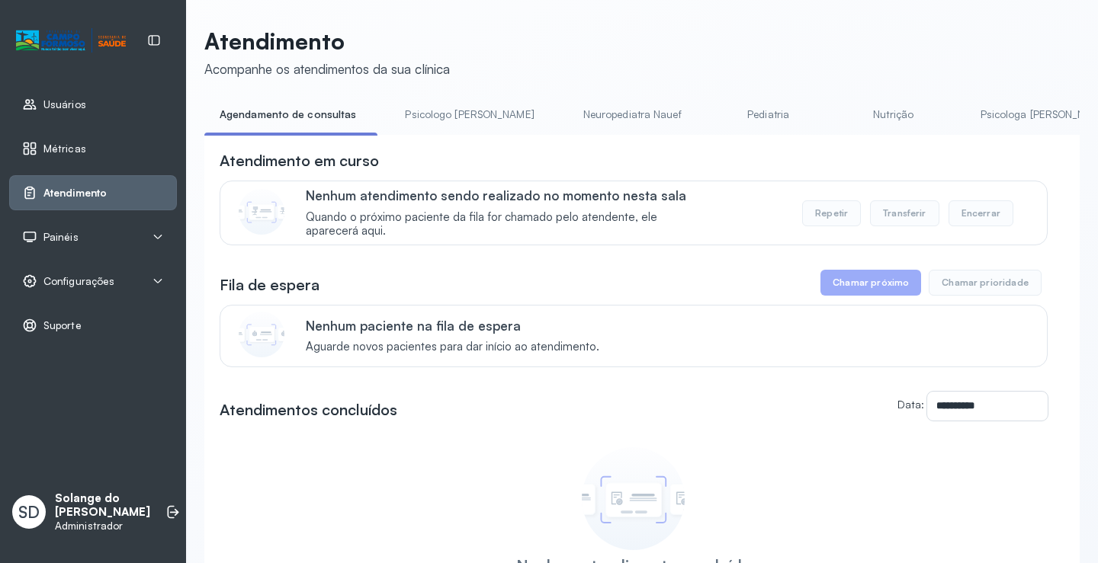
click at [965, 114] on link "Psicologa [PERSON_NAME]" at bounding box center [1044, 114] width 159 height 25
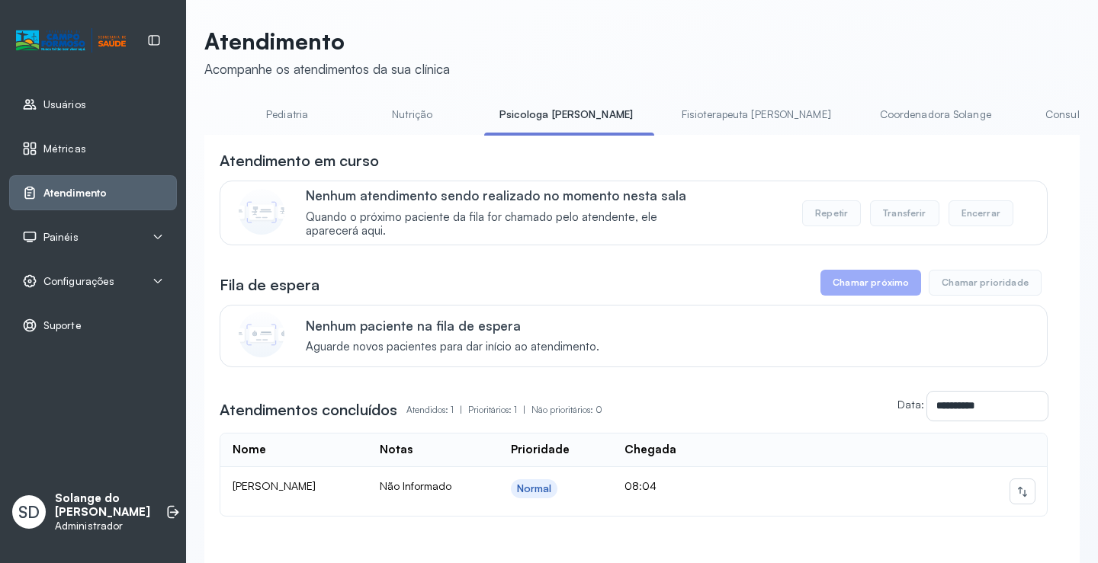
scroll to position [0, 518]
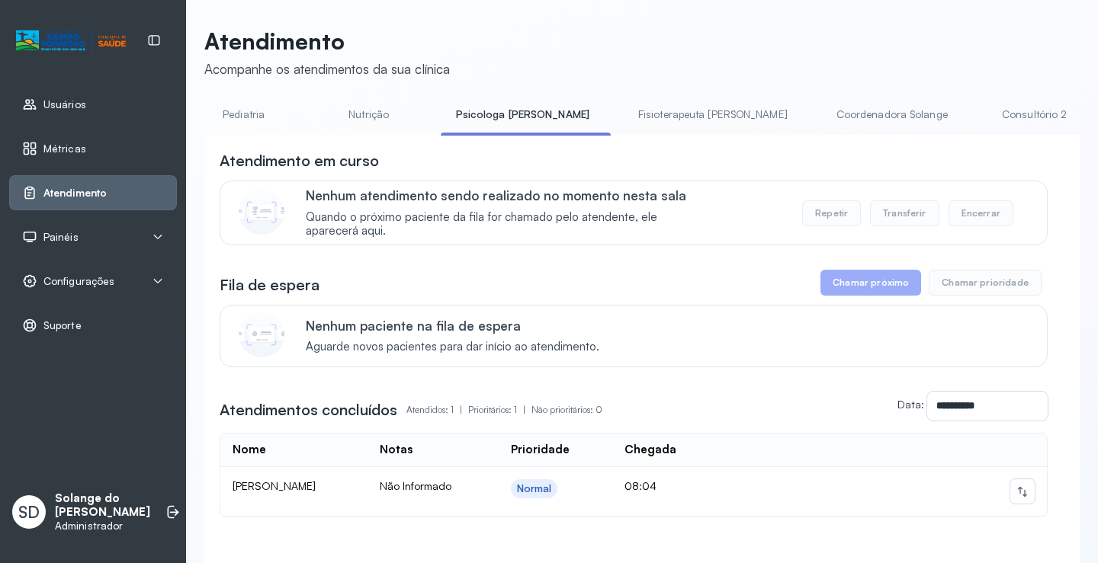
click at [821, 115] on link "Coordenadora Solange" at bounding box center [892, 114] width 142 height 25
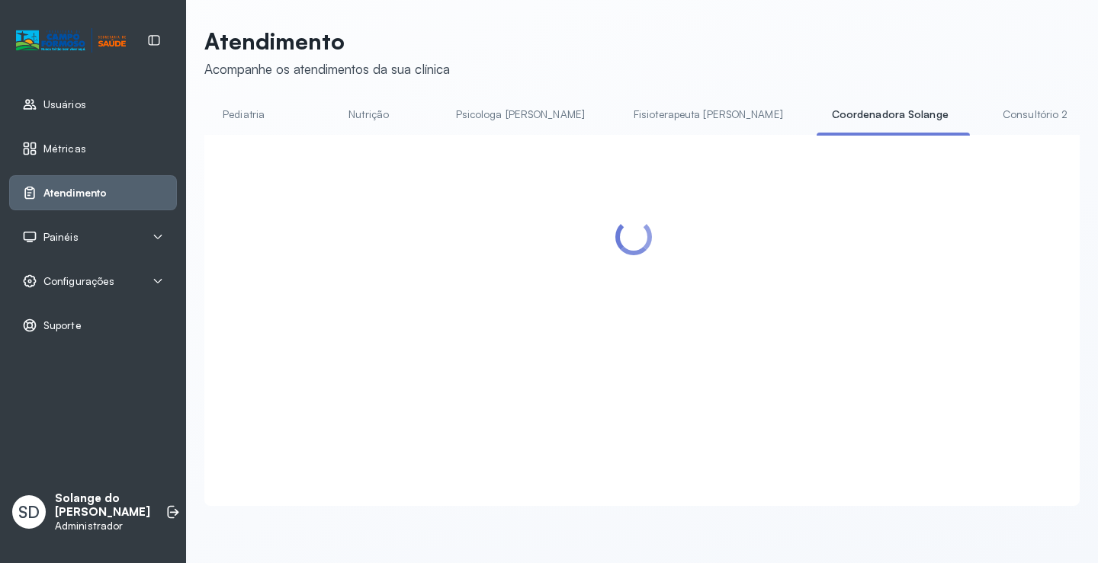
scroll to position [229, 0]
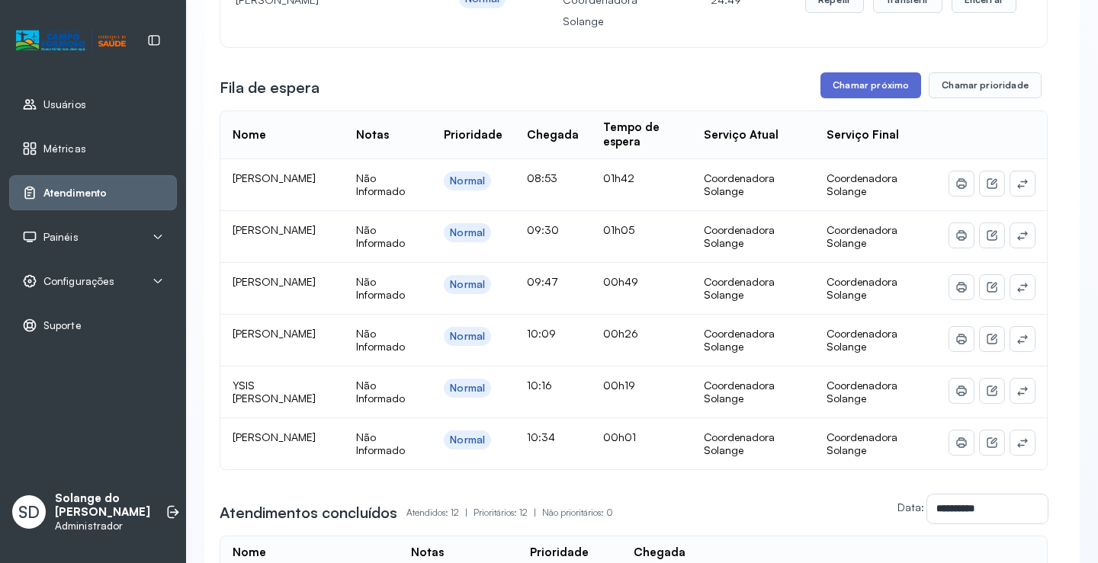
click at [868, 97] on button "Chamar próximo" at bounding box center [870, 85] width 101 height 26
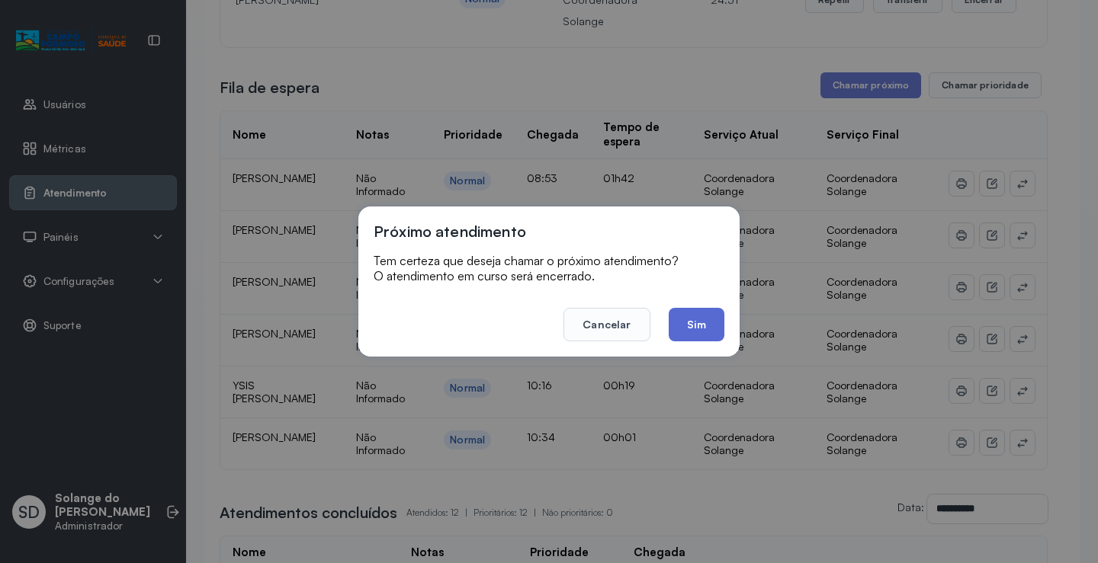
click at [691, 332] on button "Sim" at bounding box center [697, 325] width 56 height 34
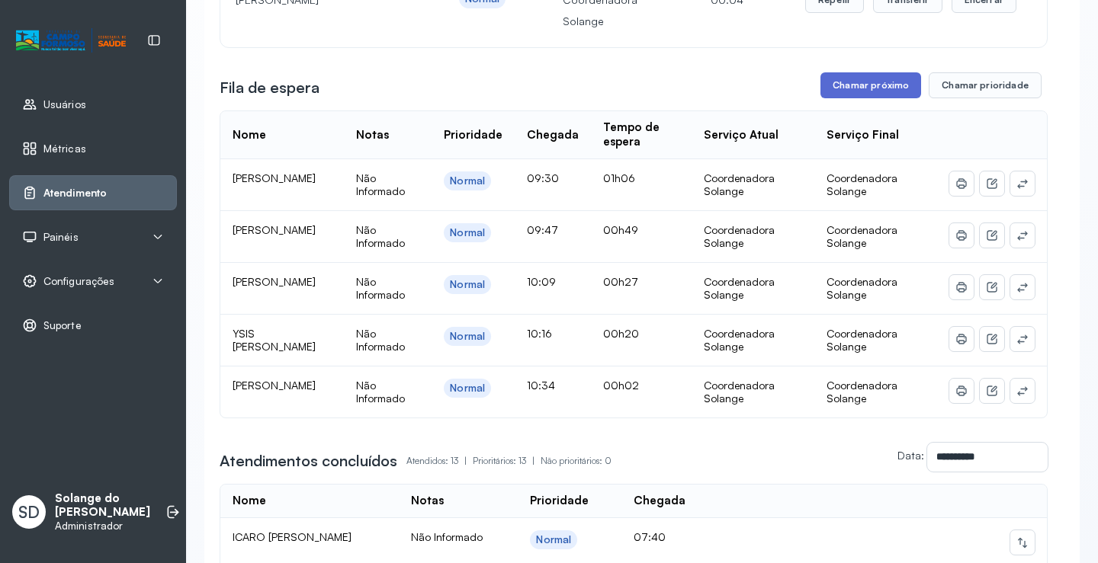
click at [872, 91] on button "Chamar próximo" at bounding box center [870, 85] width 101 height 26
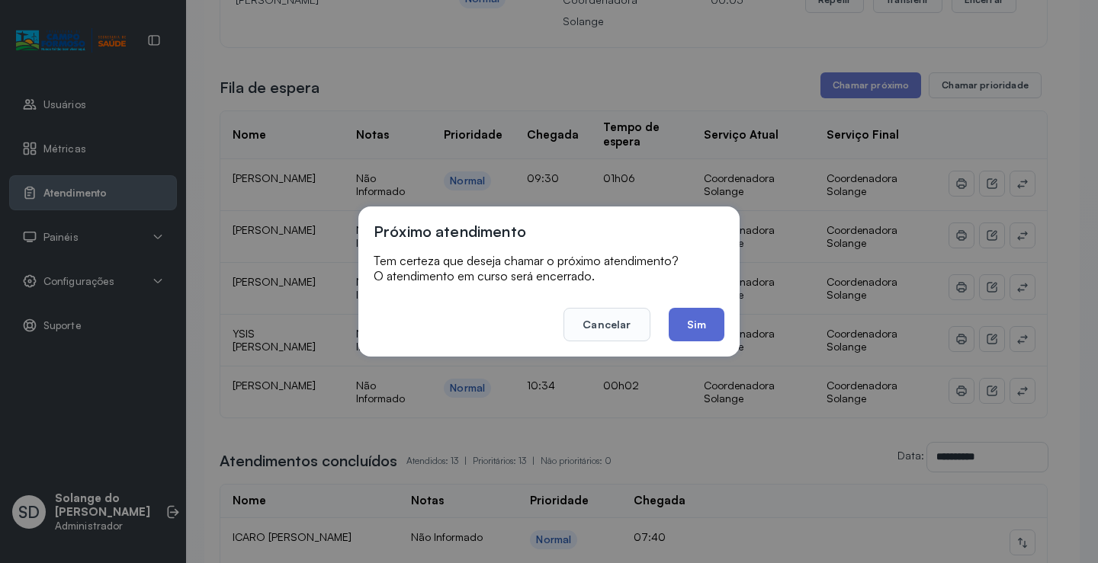
click at [695, 326] on button "Sim" at bounding box center [697, 325] width 56 height 34
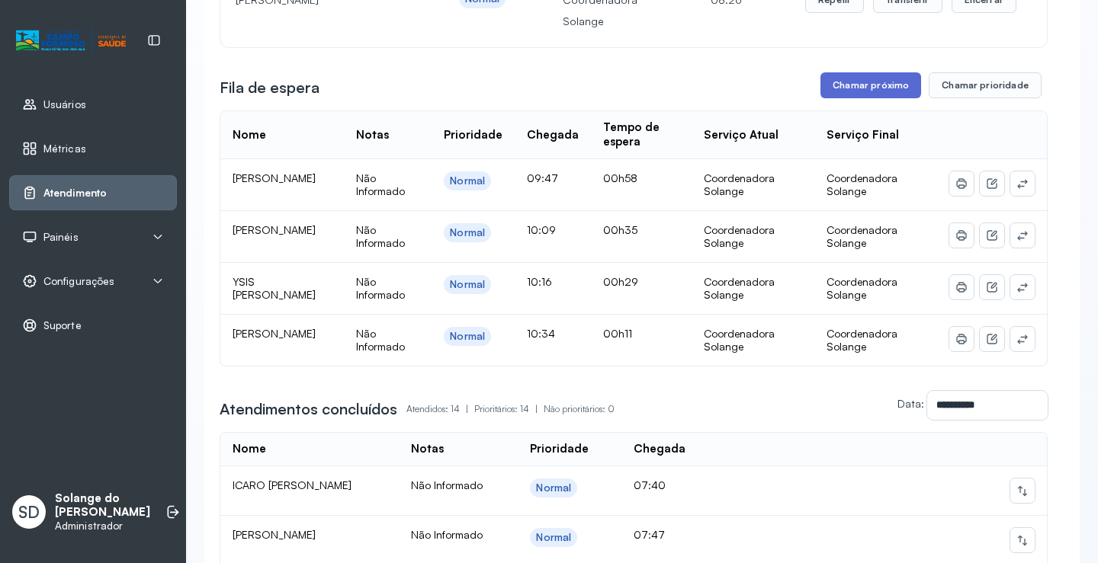
click at [858, 98] on button "Chamar próximo" at bounding box center [870, 85] width 101 height 26
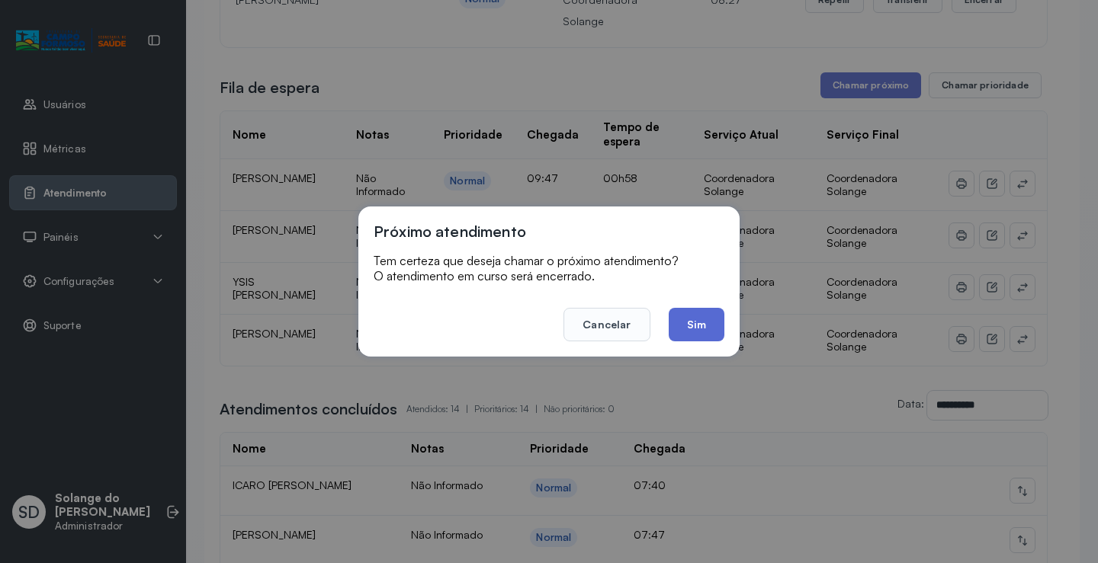
click at [702, 326] on button "Sim" at bounding box center [697, 325] width 56 height 34
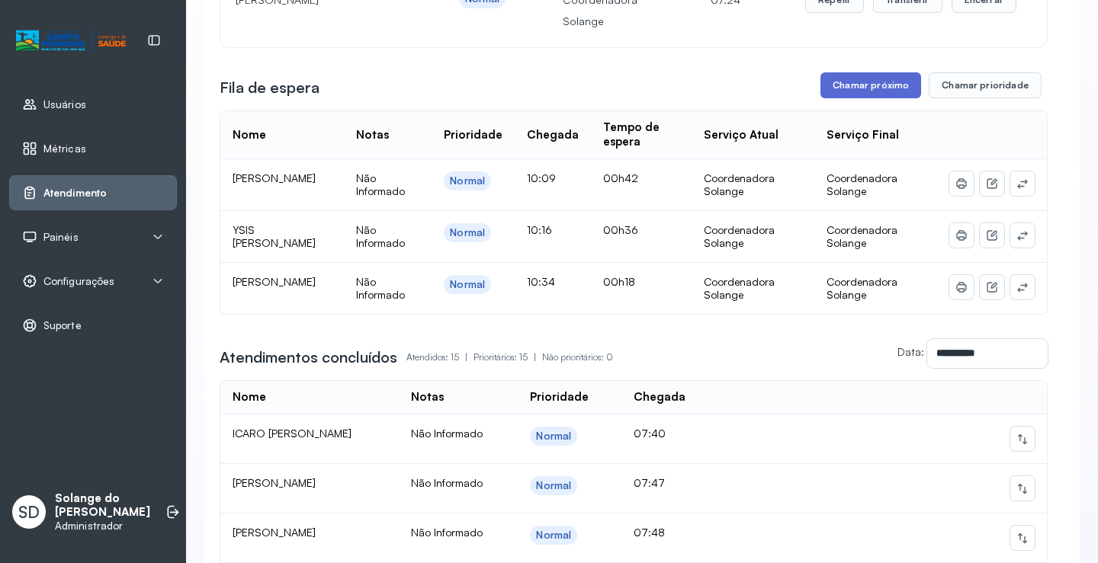
click at [861, 90] on button "Chamar próximo" at bounding box center [870, 85] width 101 height 26
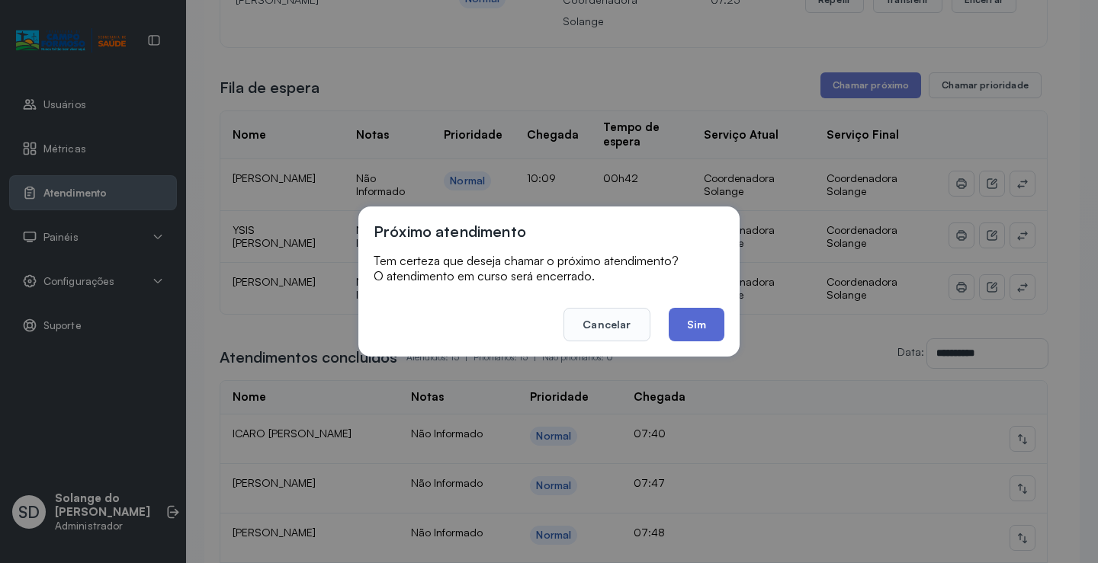
click at [704, 329] on button "Sim" at bounding box center [697, 325] width 56 height 34
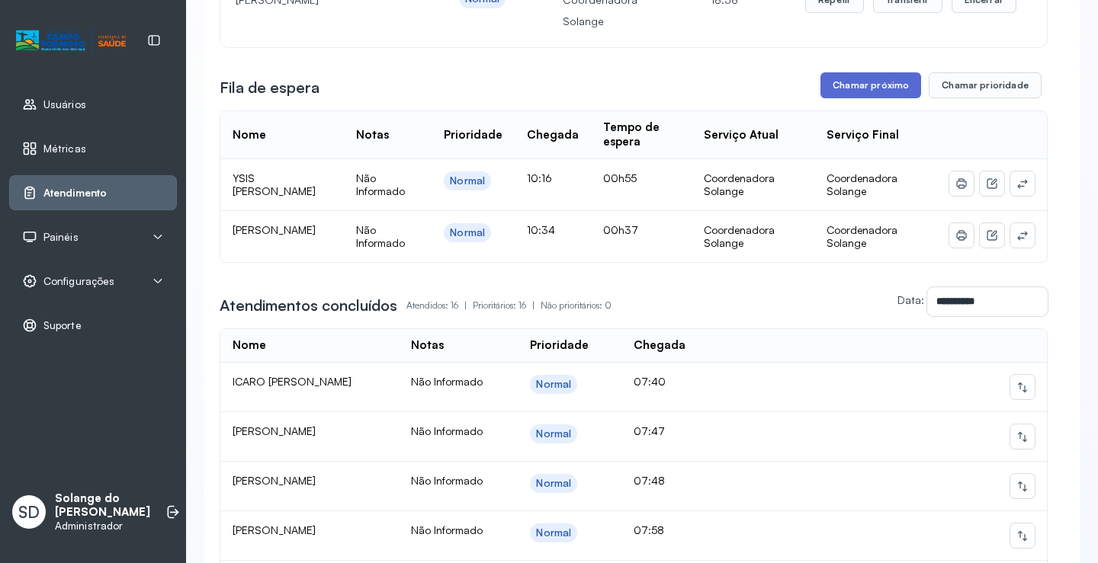
click at [856, 95] on button "Chamar próximo" at bounding box center [870, 85] width 101 height 26
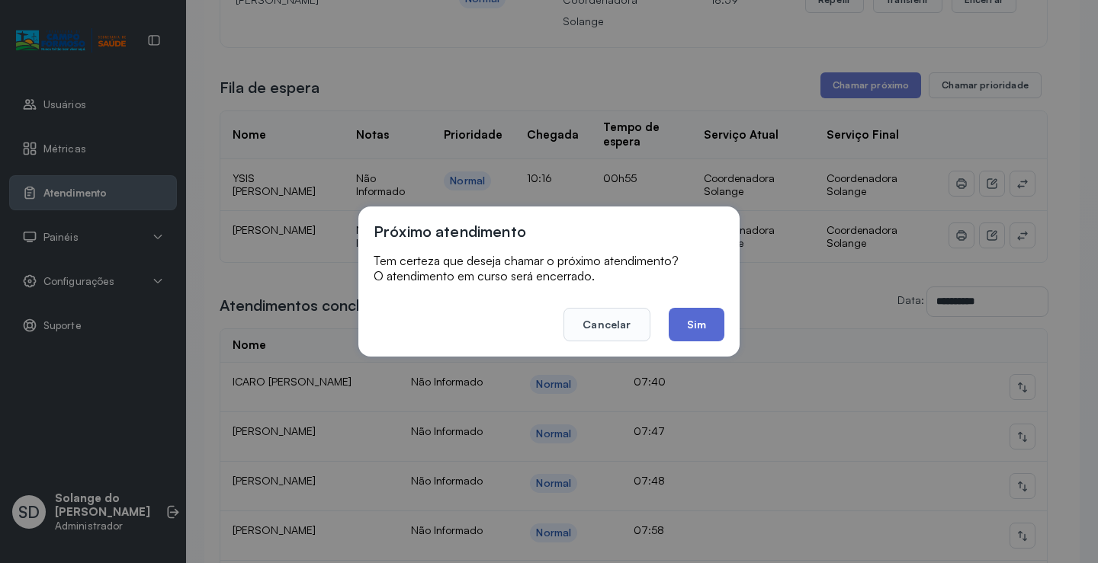
click at [698, 322] on button "Sim" at bounding box center [697, 325] width 56 height 34
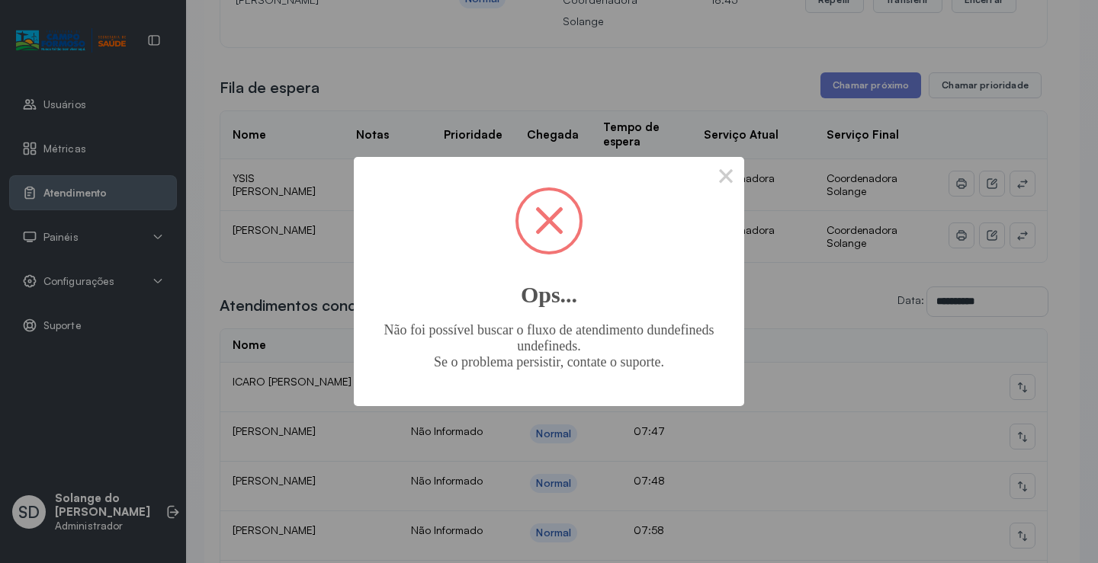
click at [726, 180] on button "×" at bounding box center [725, 175] width 37 height 37
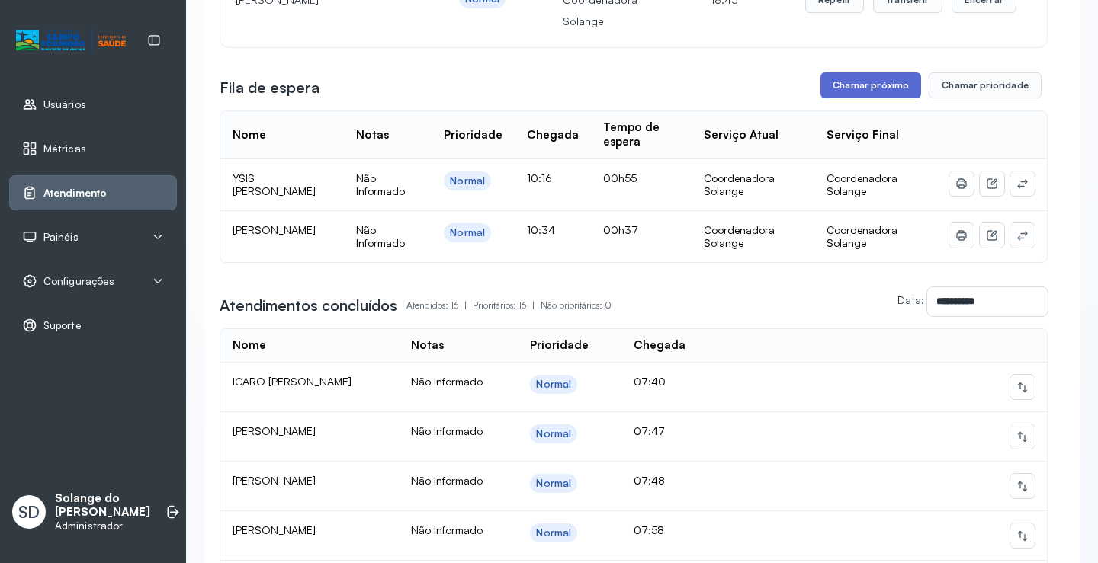
click at [835, 83] on button "Chamar próximo" at bounding box center [870, 85] width 101 height 26
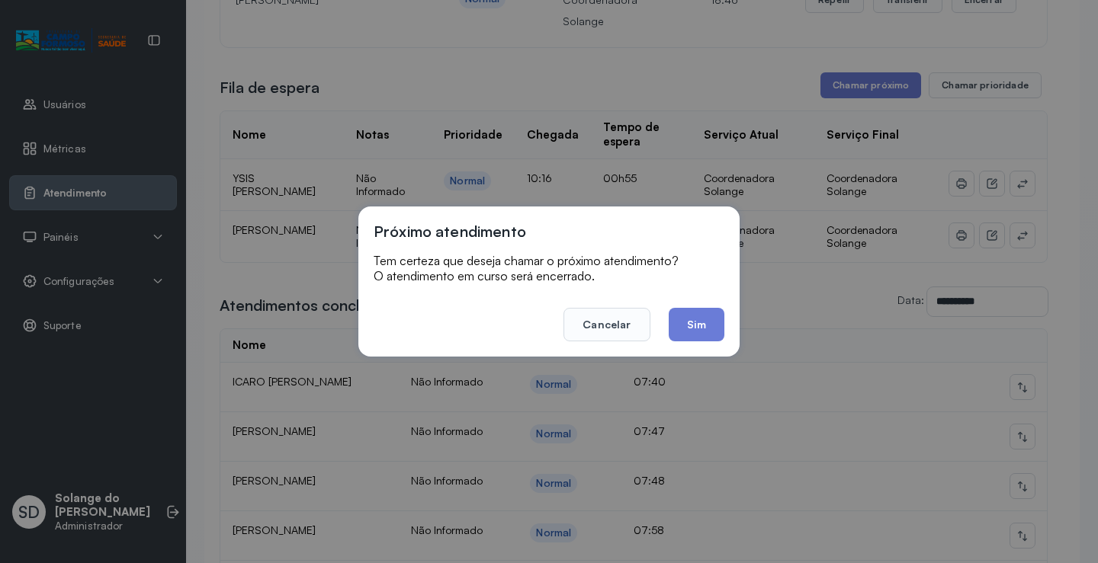
click at [701, 319] on button "Sim" at bounding box center [697, 325] width 56 height 34
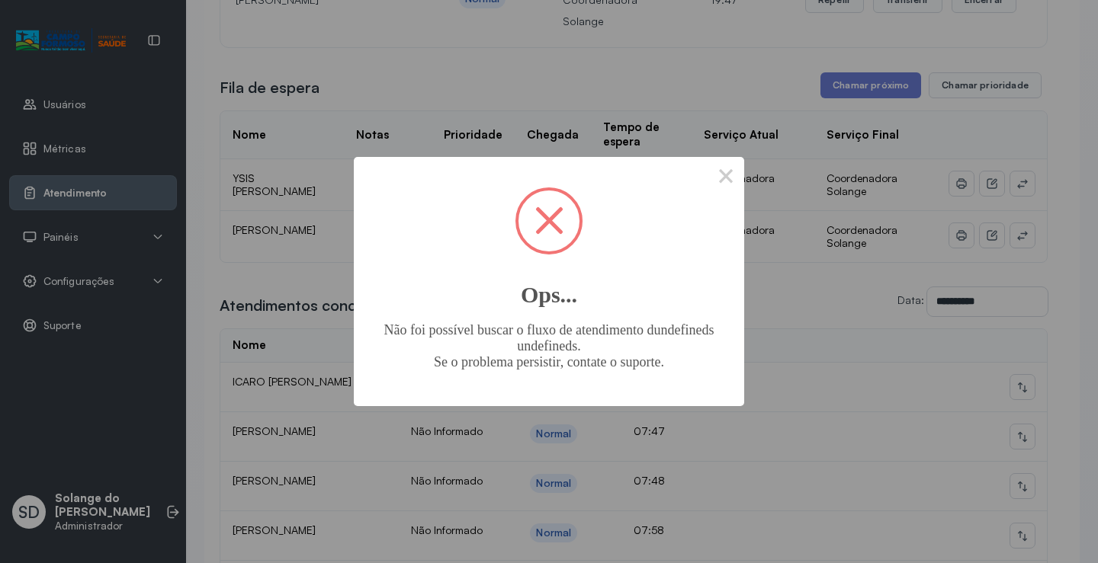
click at [566, 220] on span at bounding box center [548, 221] width 61 height 61
click at [547, 226] on span at bounding box center [549, 221] width 28 height 28
click at [573, 228] on span at bounding box center [548, 221] width 61 height 61
click at [730, 179] on button "×" at bounding box center [725, 175] width 37 height 37
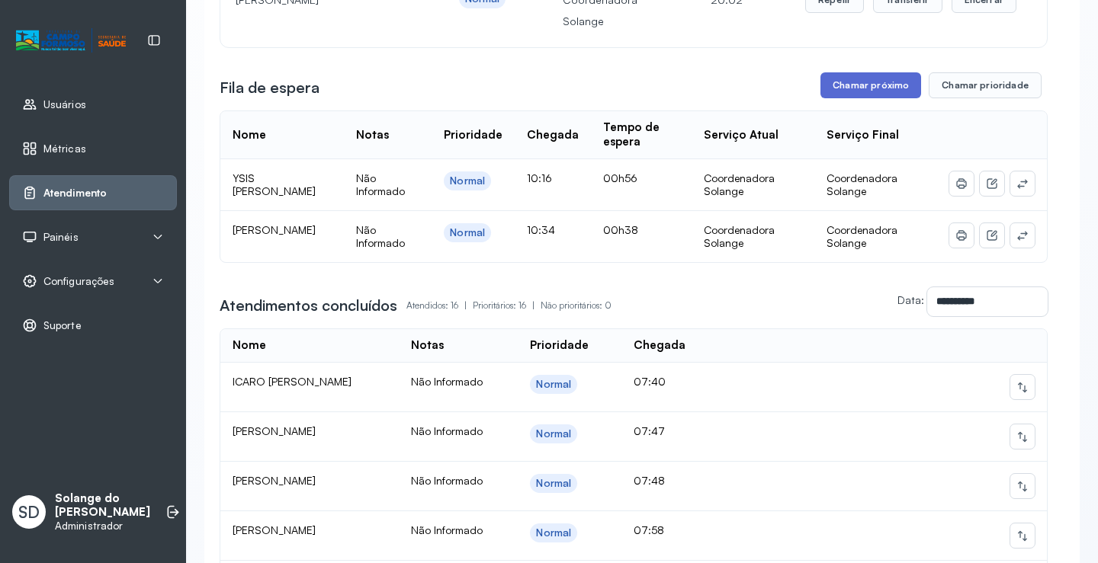
click at [878, 93] on button "Chamar próximo" at bounding box center [870, 85] width 101 height 26
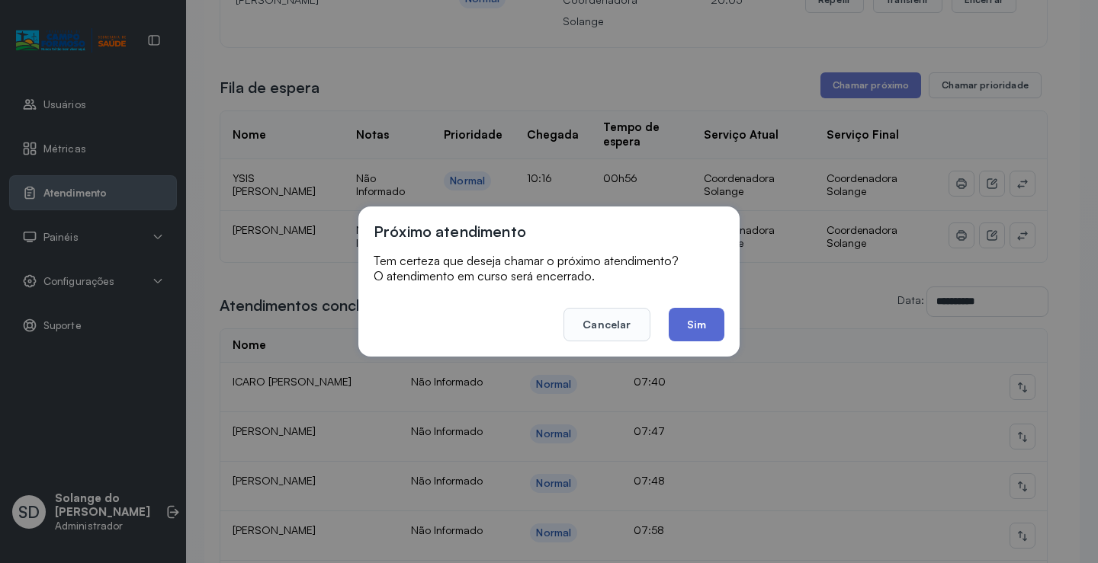
click at [705, 327] on button "Sim" at bounding box center [697, 325] width 56 height 34
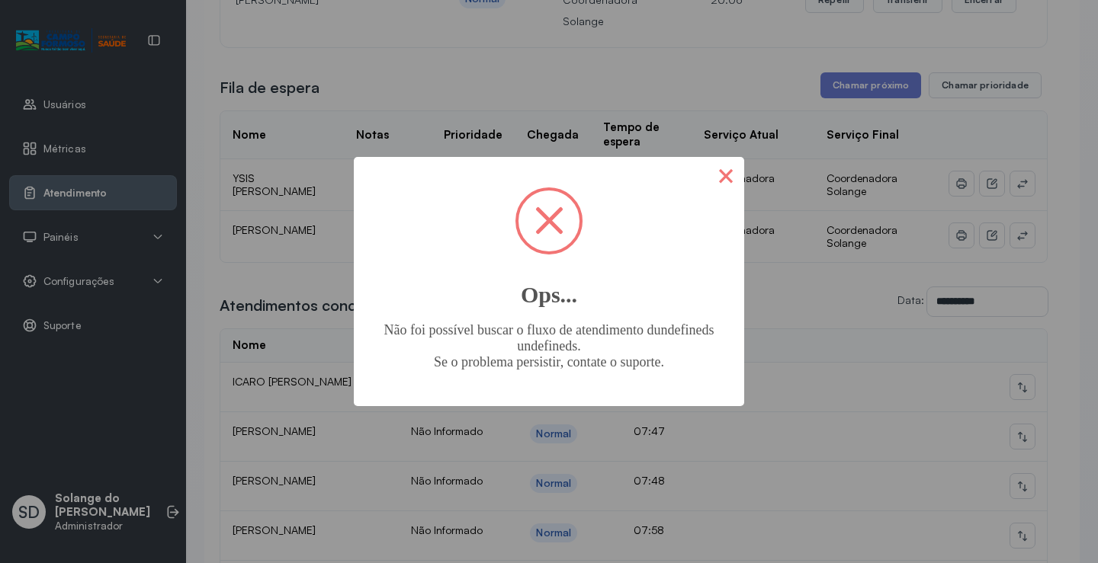
click at [726, 180] on button "×" at bounding box center [725, 175] width 37 height 37
